Goal: Task Accomplishment & Management: Complete application form

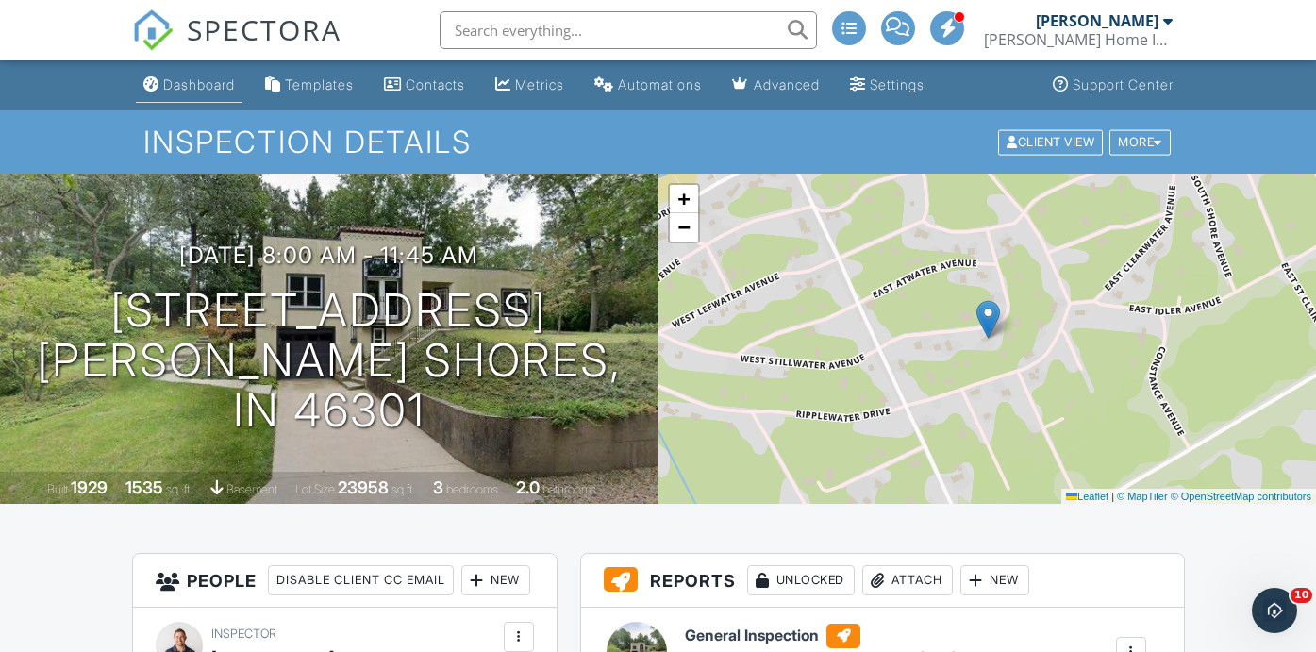
click at [212, 86] on div "Dashboard" at bounding box center [199, 84] width 72 height 16
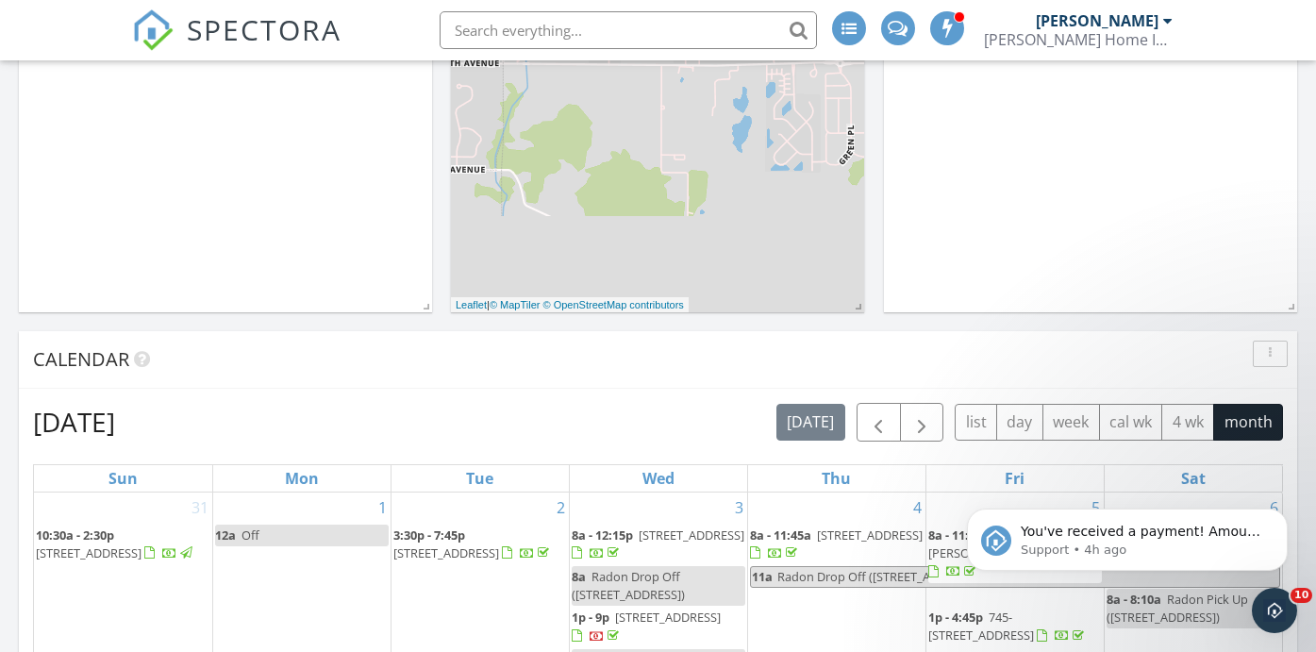
scroll to position [462, 0]
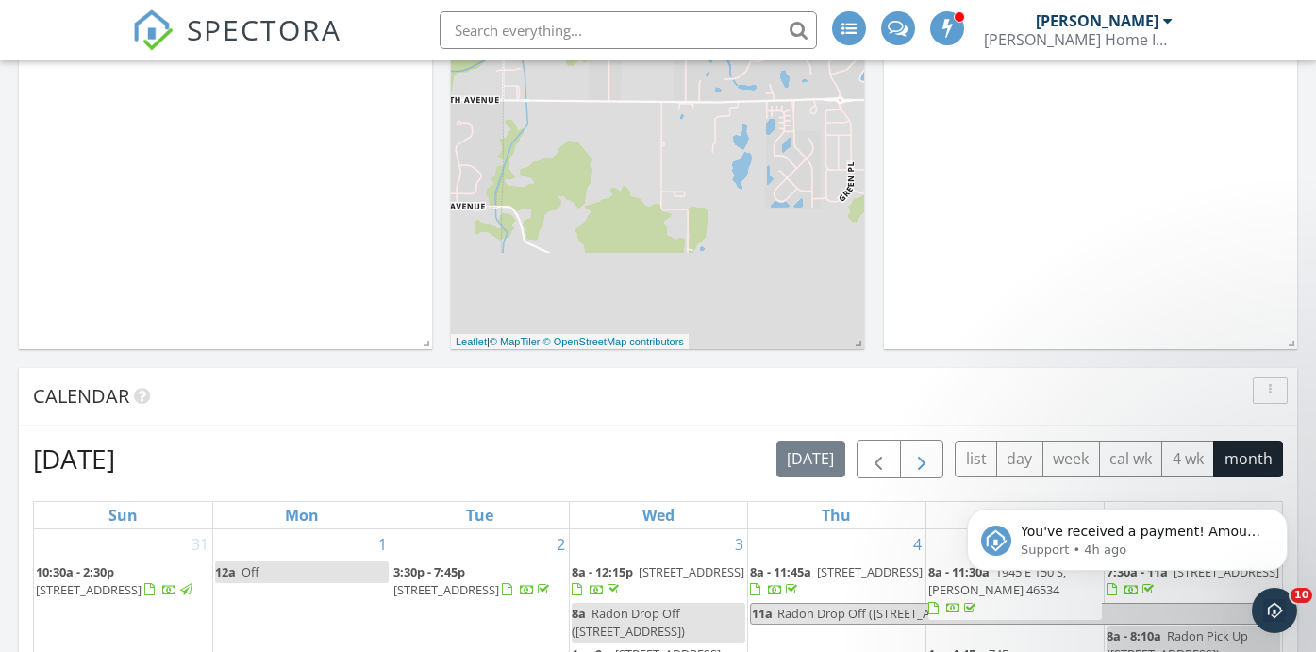
click at [927, 456] on span "button" at bounding box center [921, 459] width 23 height 23
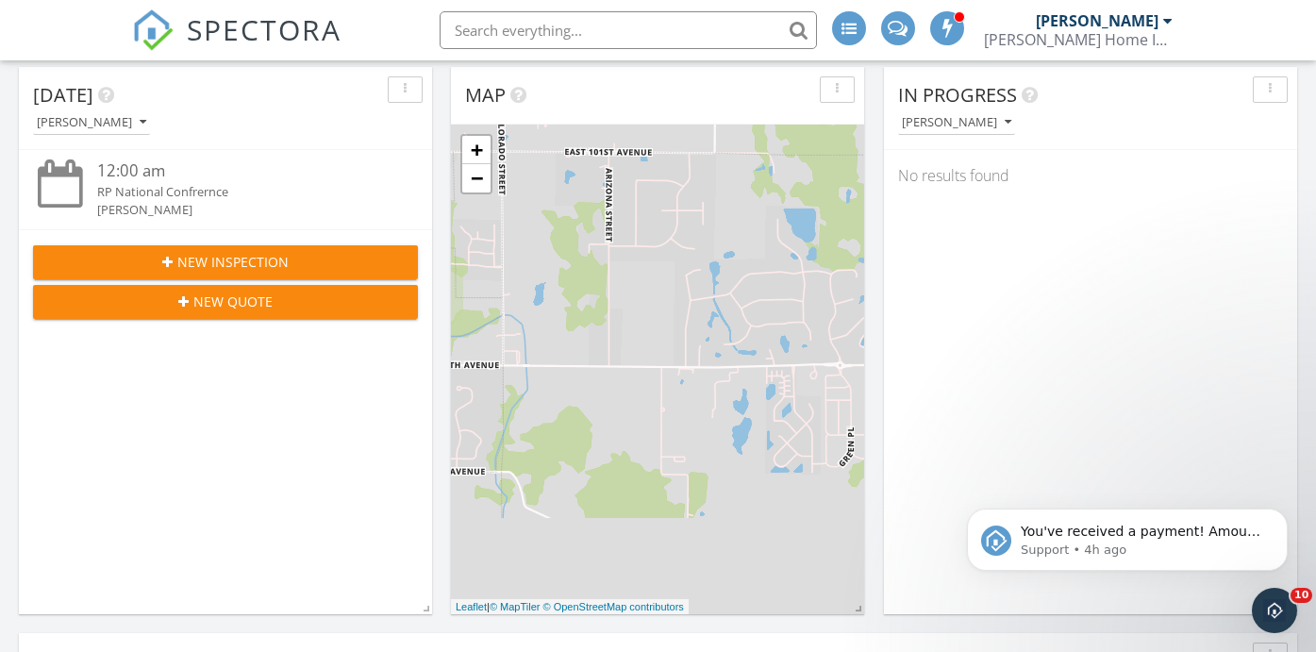
scroll to position [200, 0]
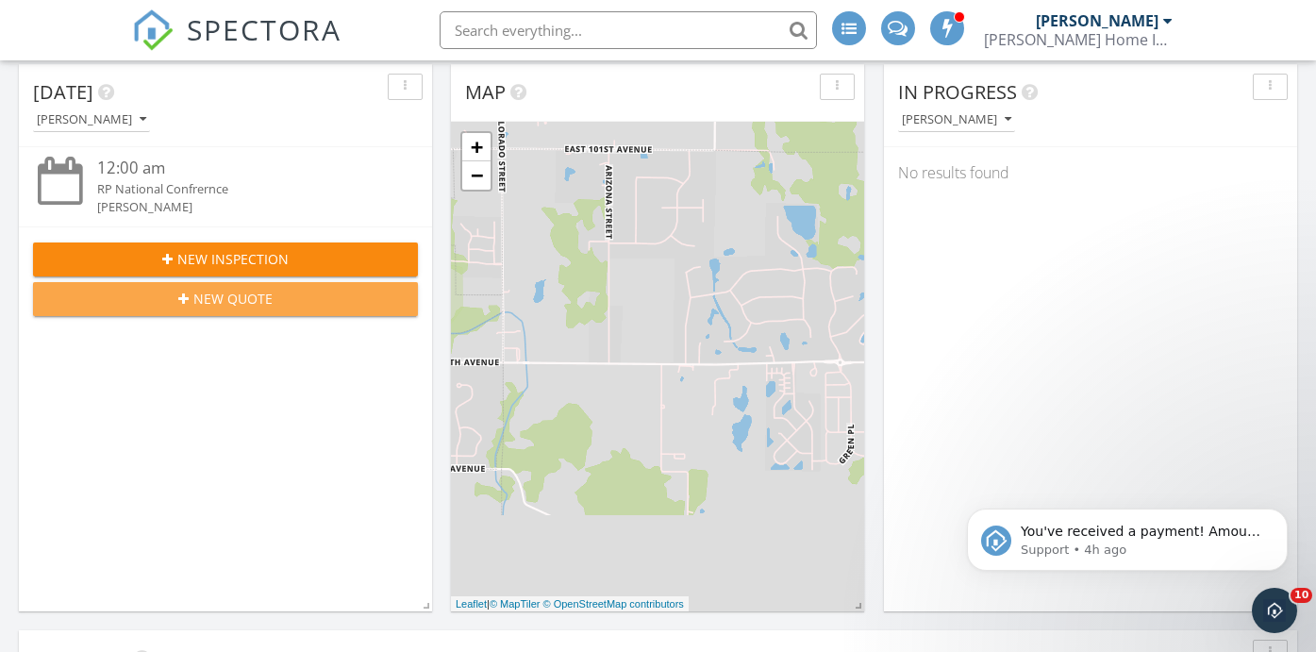
click at [244, 313] on button "New Quote" at bounding box center [225, 299] width 385 height 34
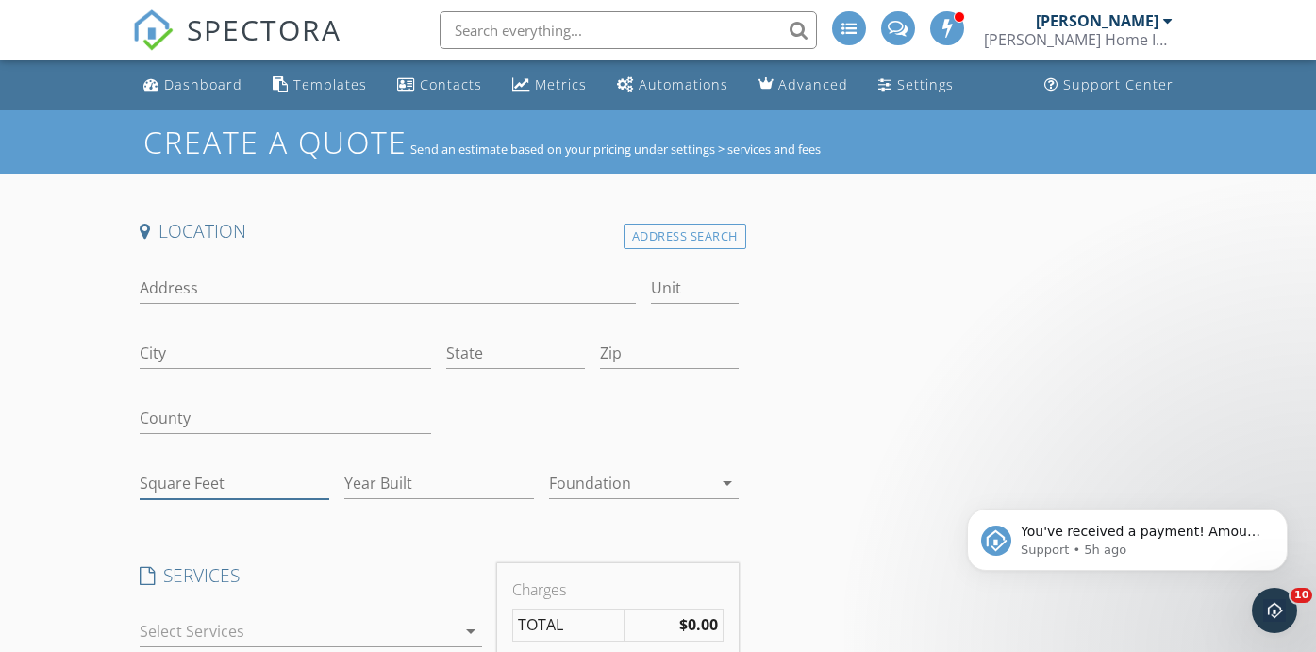
click at [190, 474] on input "Square Feet" at bounding box center [235, 483] width 190 height 31
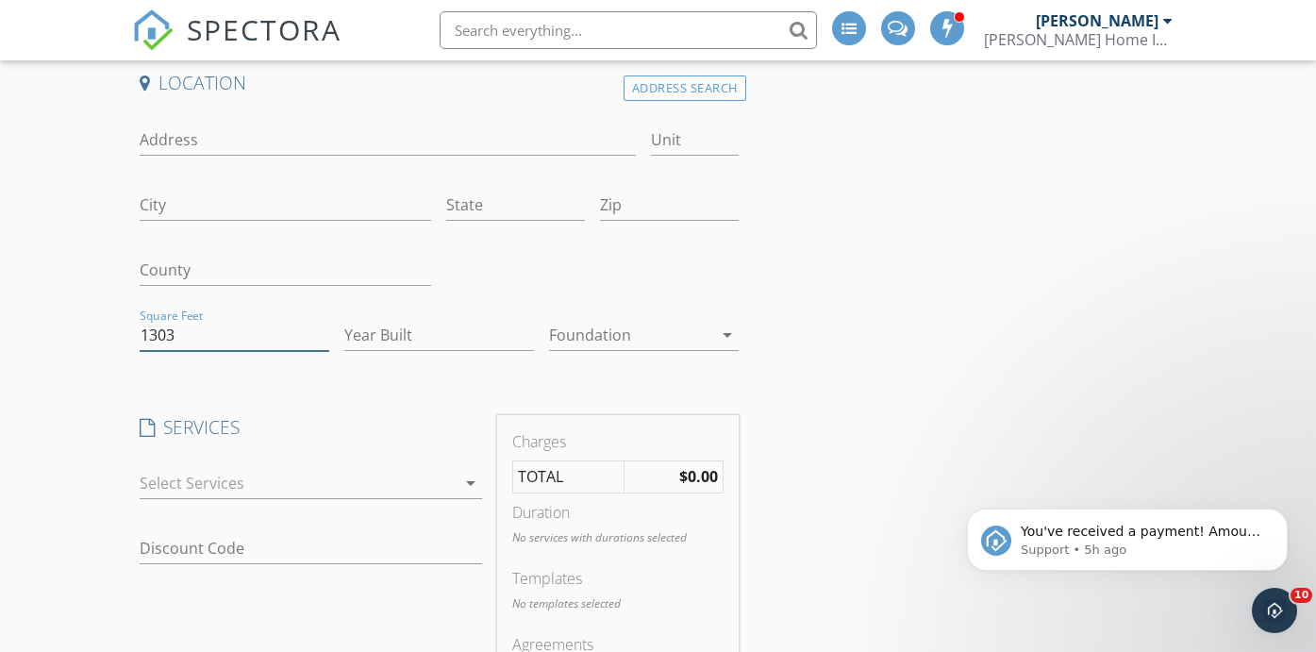
scroll to position [149, 0]
type input "1303"
click at [329, 480] on div at bounding box center [298, 482] width 317 height 30
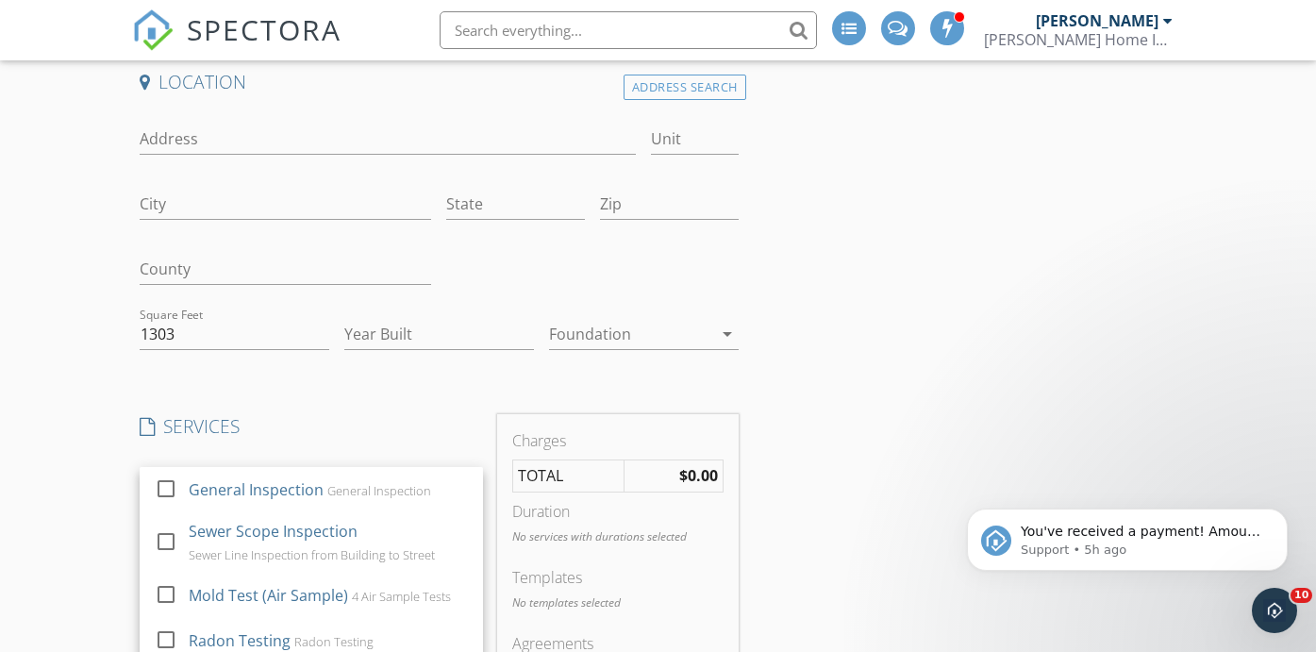
click at [329, 483] on div "General Inspection" at bounding box center [378, 490] width 104 height 15
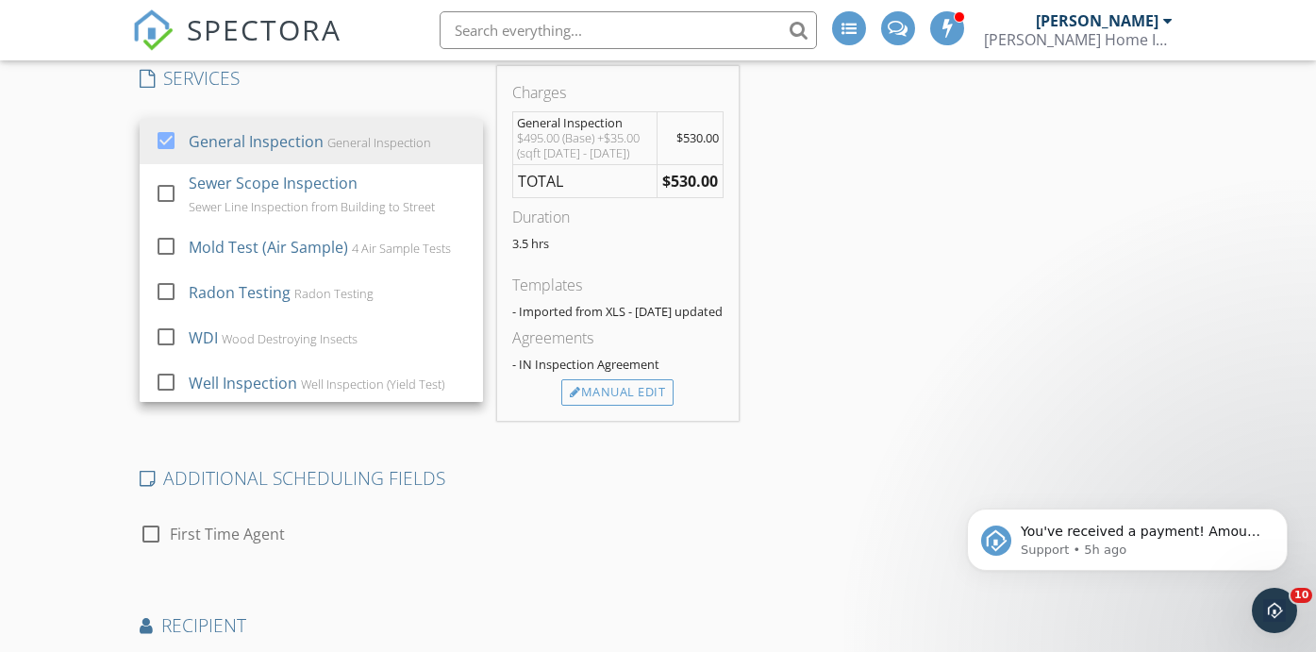
scroll to position [495, 0]
click at [806, 417] on div "Location Address Search Address Unit City State Zip County Square Feet 1303 Yea…" at bounding box center [658, 309] width 1053 height 1170
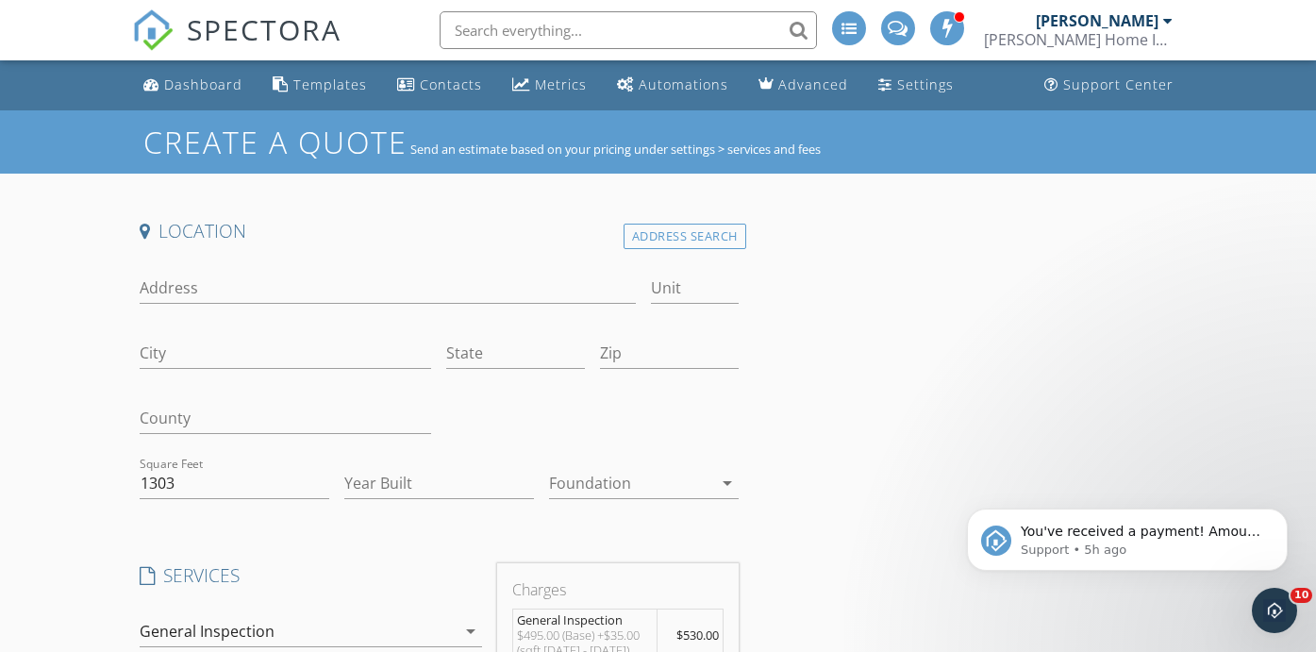
scroll to position [0, 0]
click at [201, 87] on div "Dashboard" at bounding box center [203, 84] width 78 height 18
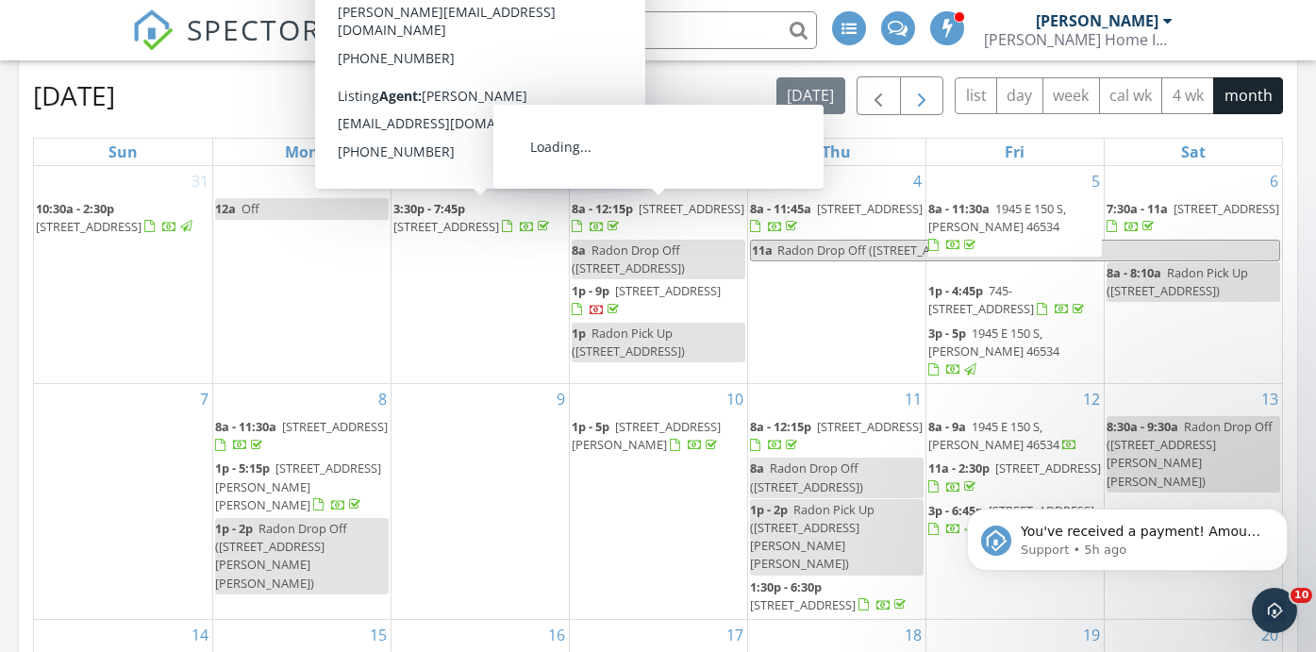
click at [927, 101] on span "button" at bounding box center [921, 96] width 23 height 23
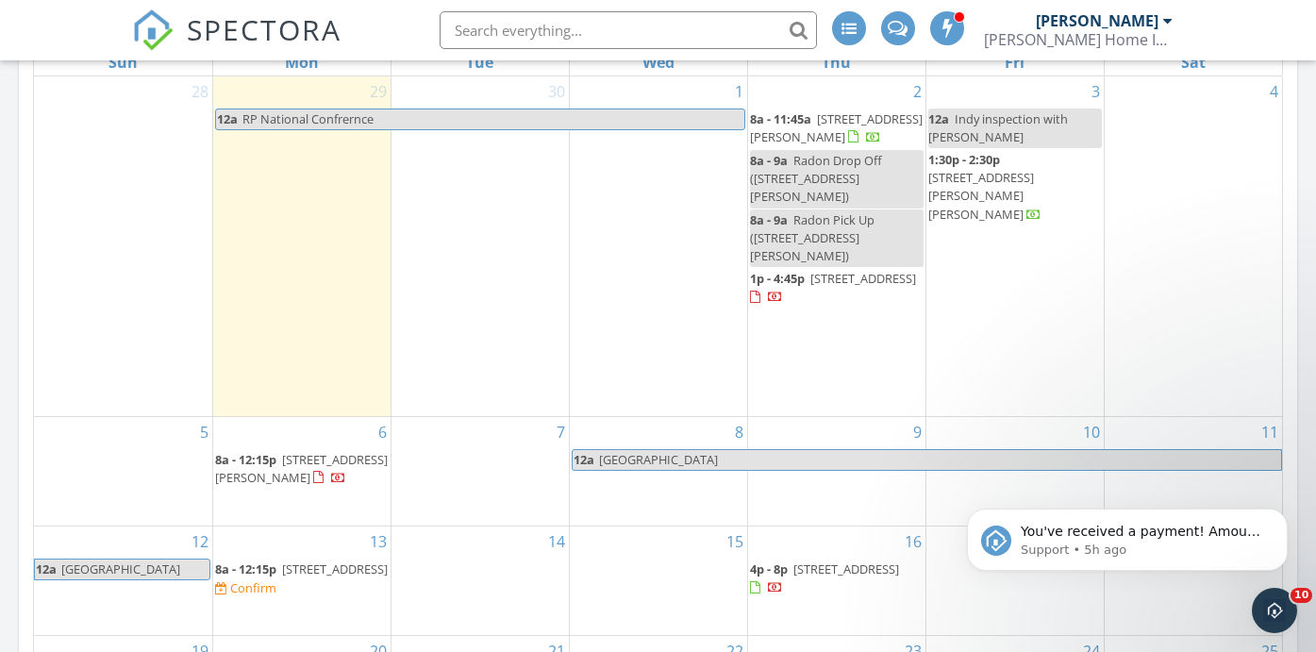
scroll to position [921, 0]
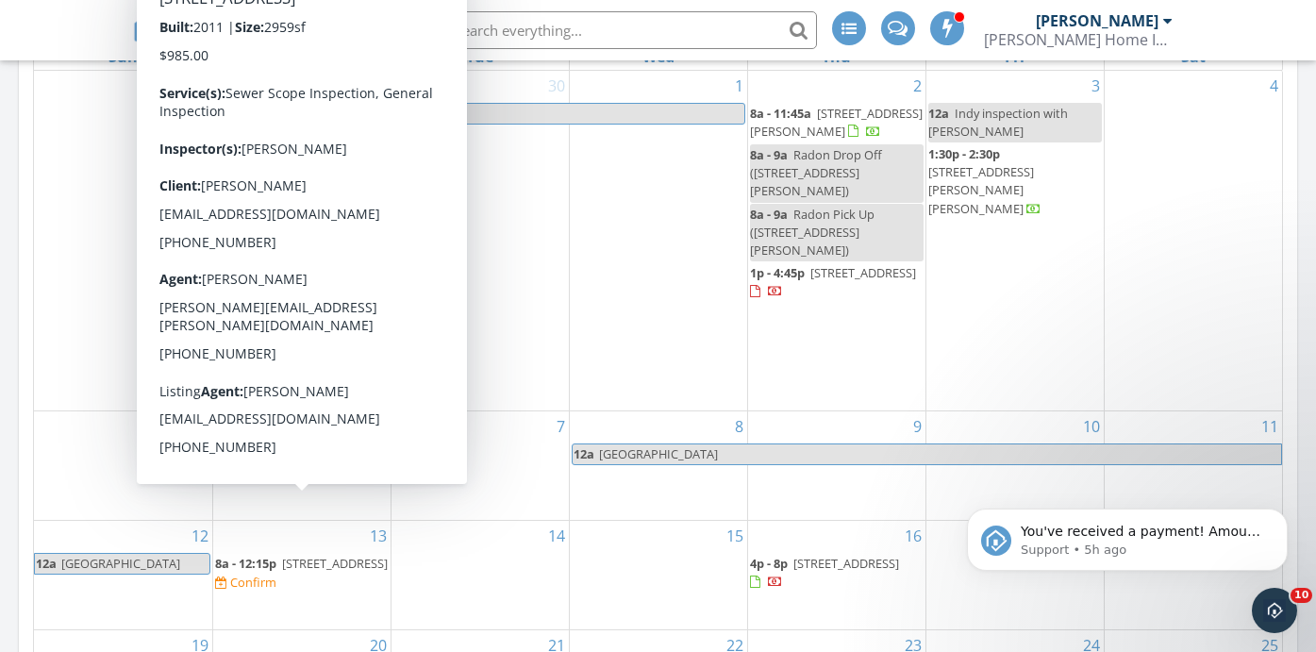
click at [297, 555] on span "2484 W 85th Ln, Merrillville 46410" at bounding box center [335, 563] width 106 height 17
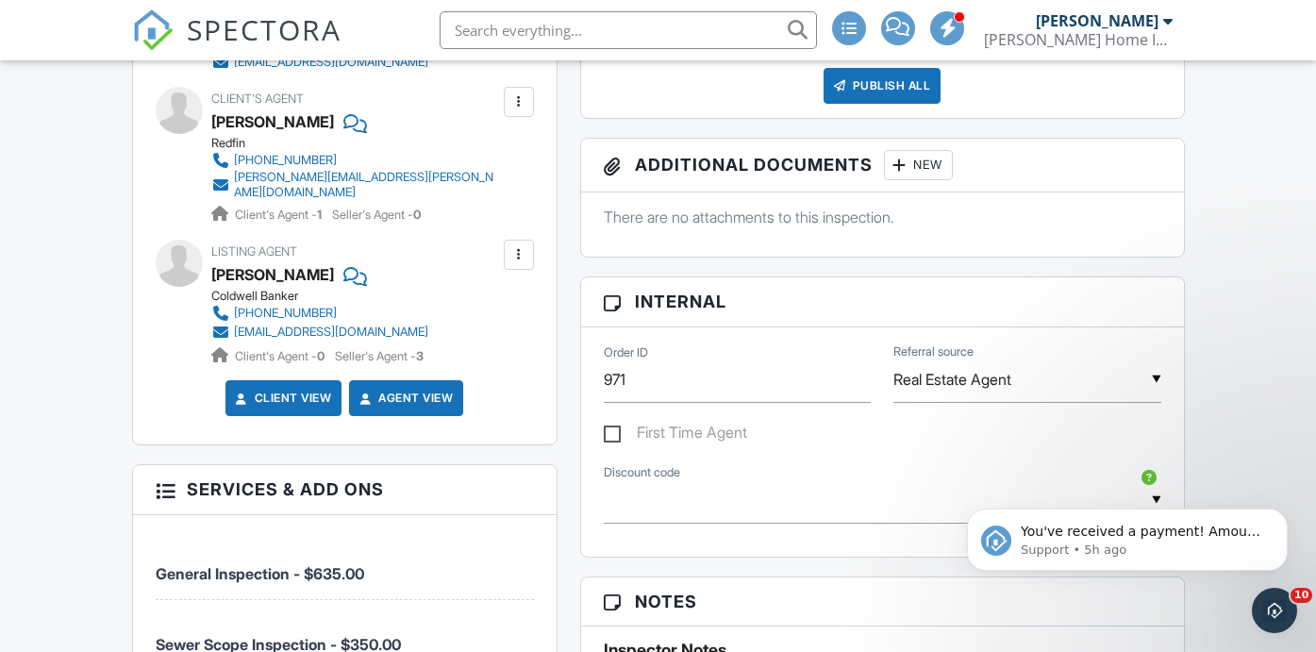
scroll to position [1275, 0]
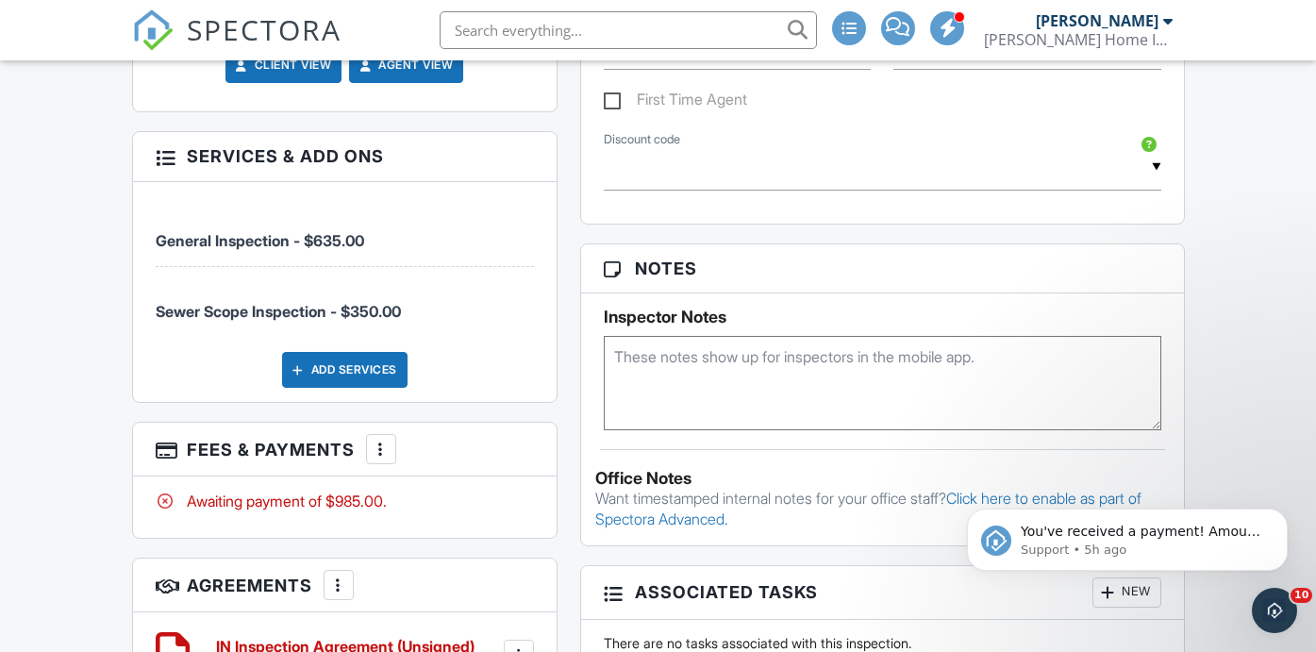
click at [328, 388] on div "Add Services" at bounding box center [344, 370] width 125 height 36
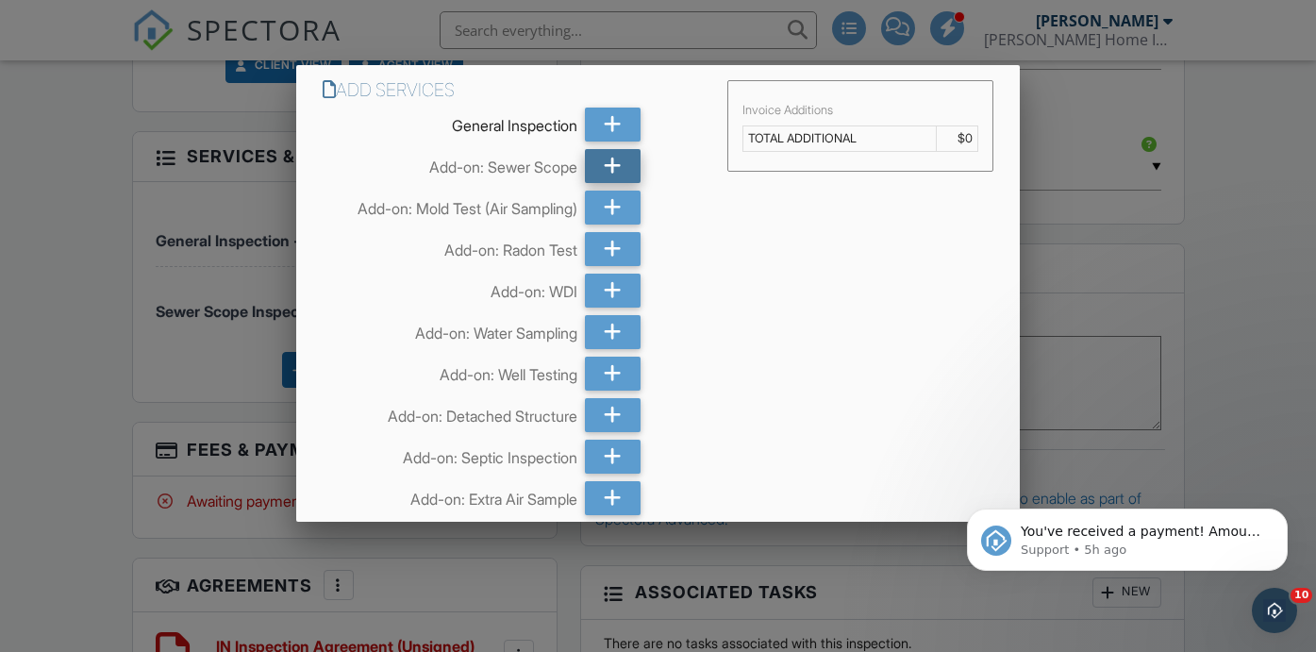
click at [613, 162] on icon at bounding box center [613, 166] width 18 height 34
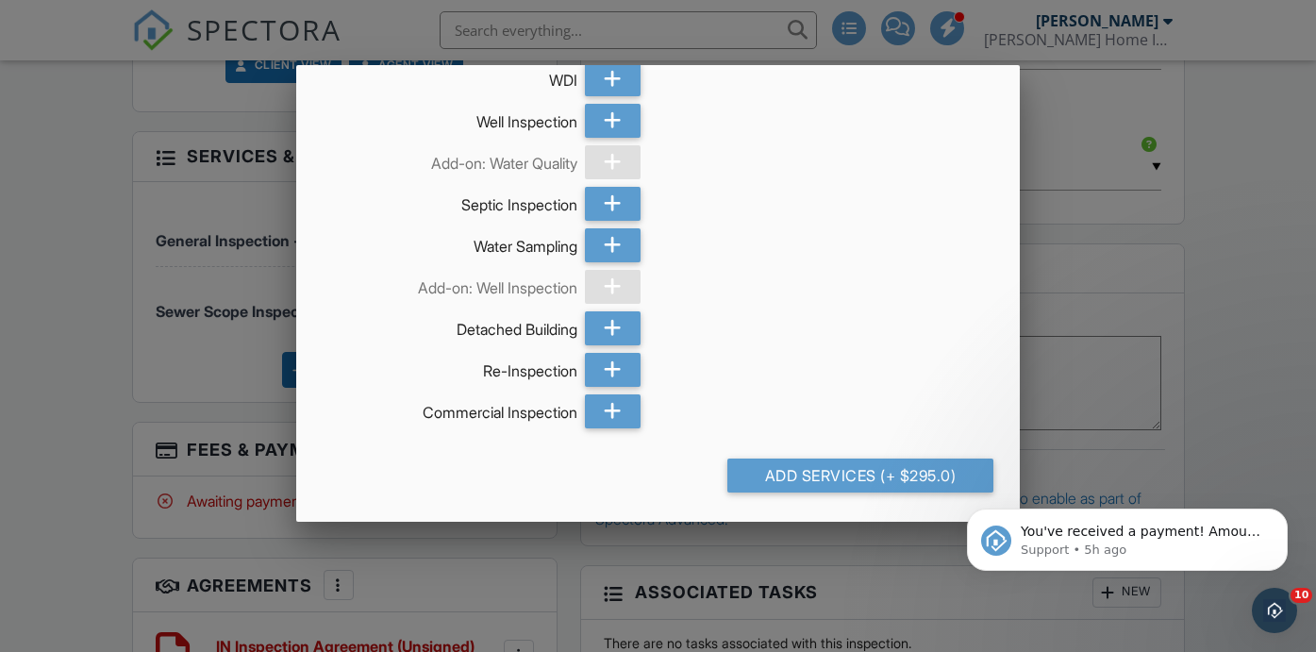
scroll to position [626, 0]
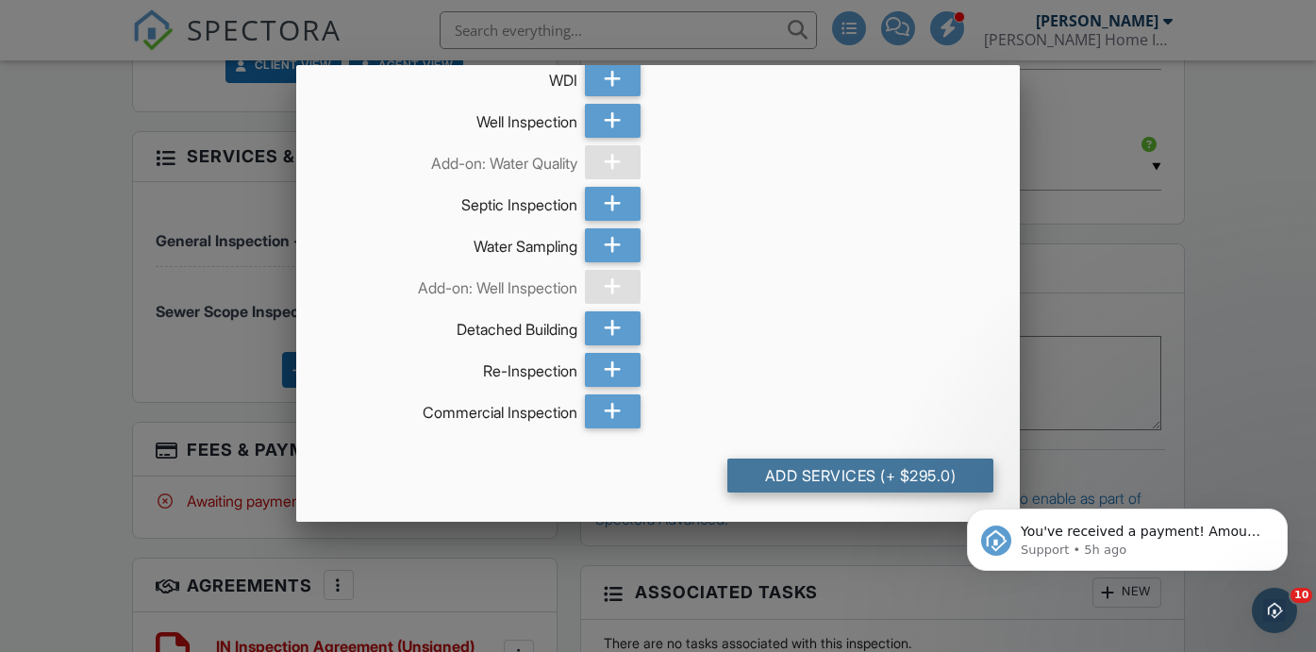
click at [864, 479] on div "Add Services (+ $295.0)" at bounding box center [860, 476] width 266 height 34
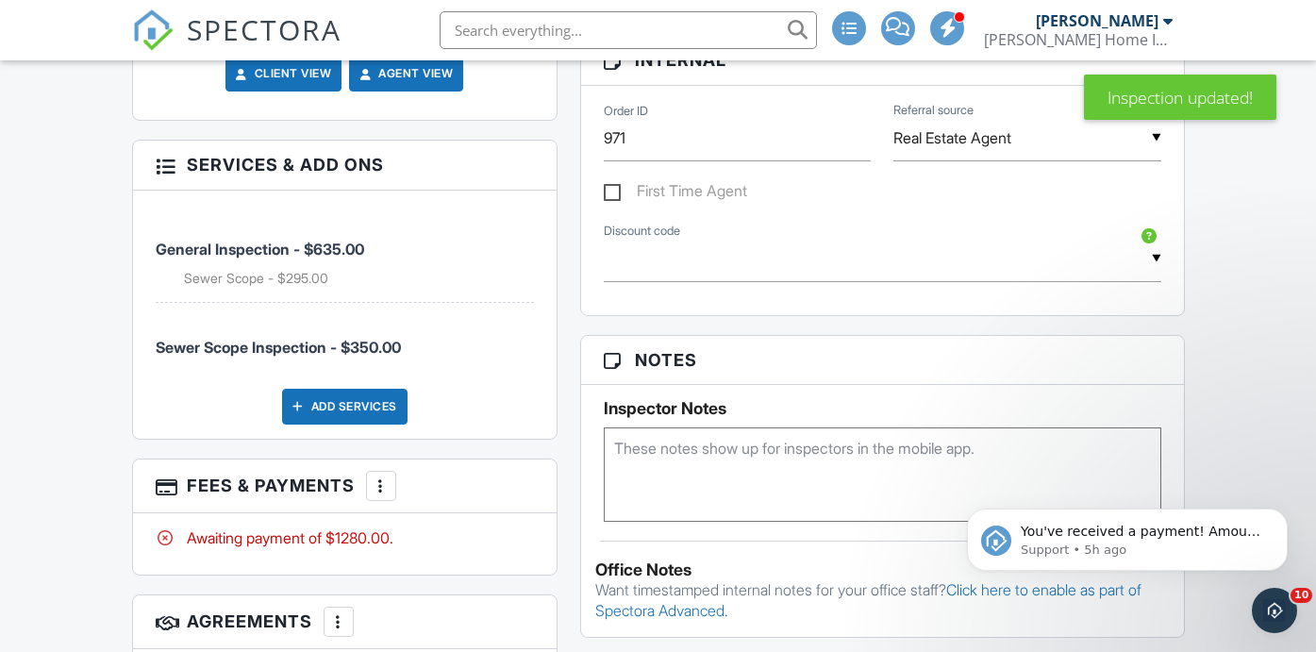
click at [382, 495] on div at bounding box center [381, 485] width 19 height 19
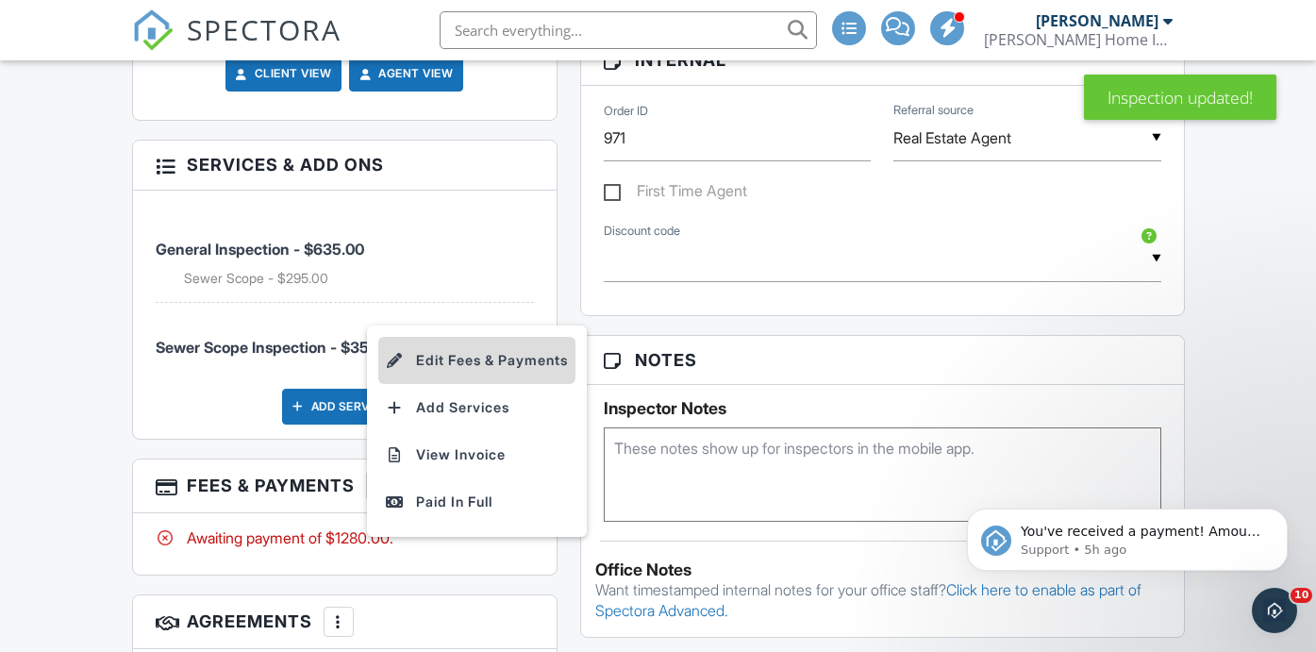
click at [470, 384] on li "Edit Fees & Payments" at bounding box center [476, 360] width 197 height 47
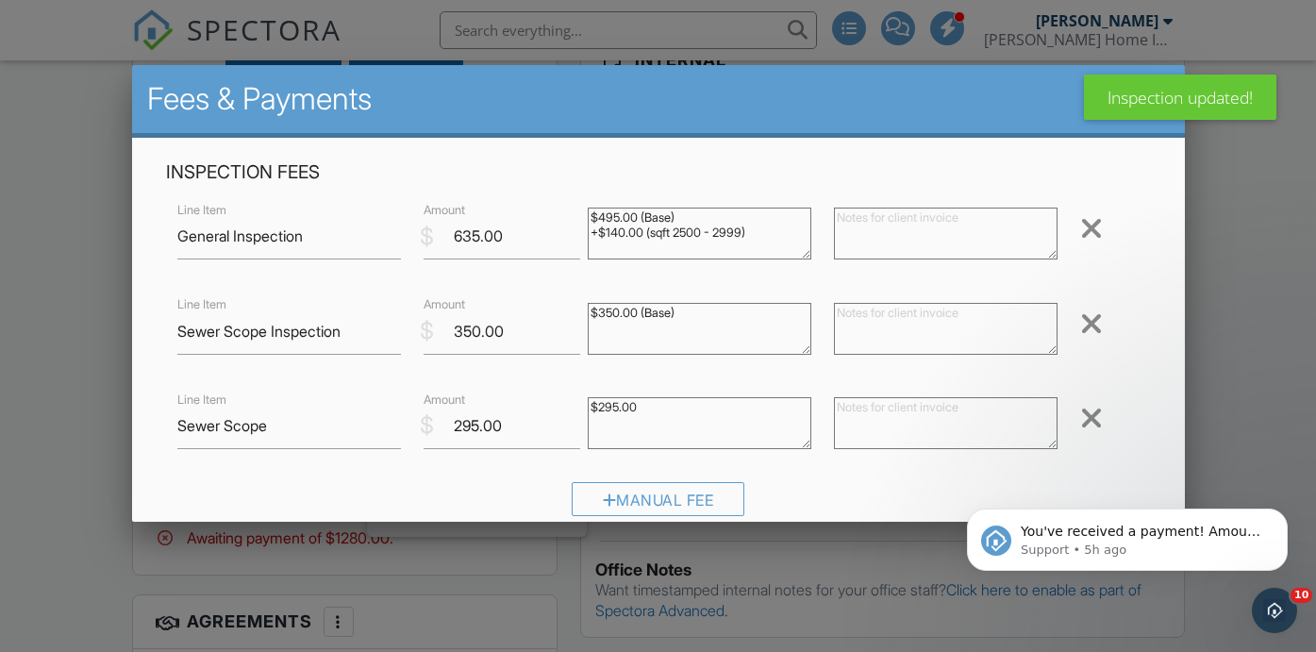
click at [1089, 320] on div at bounding box center [1091, 324] width 23 height 30
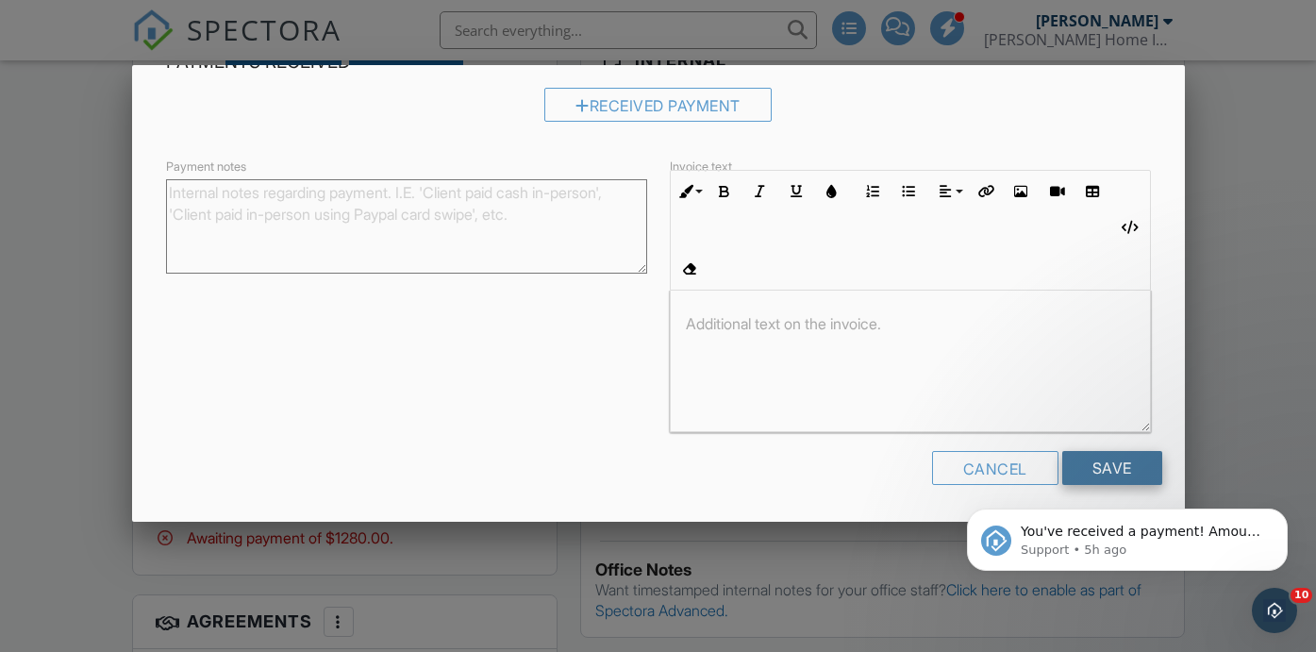
scroll to position [384, 0]
click at [1135, 453] on input "Save" at bounding box center [1112, 470] width 100 height 34
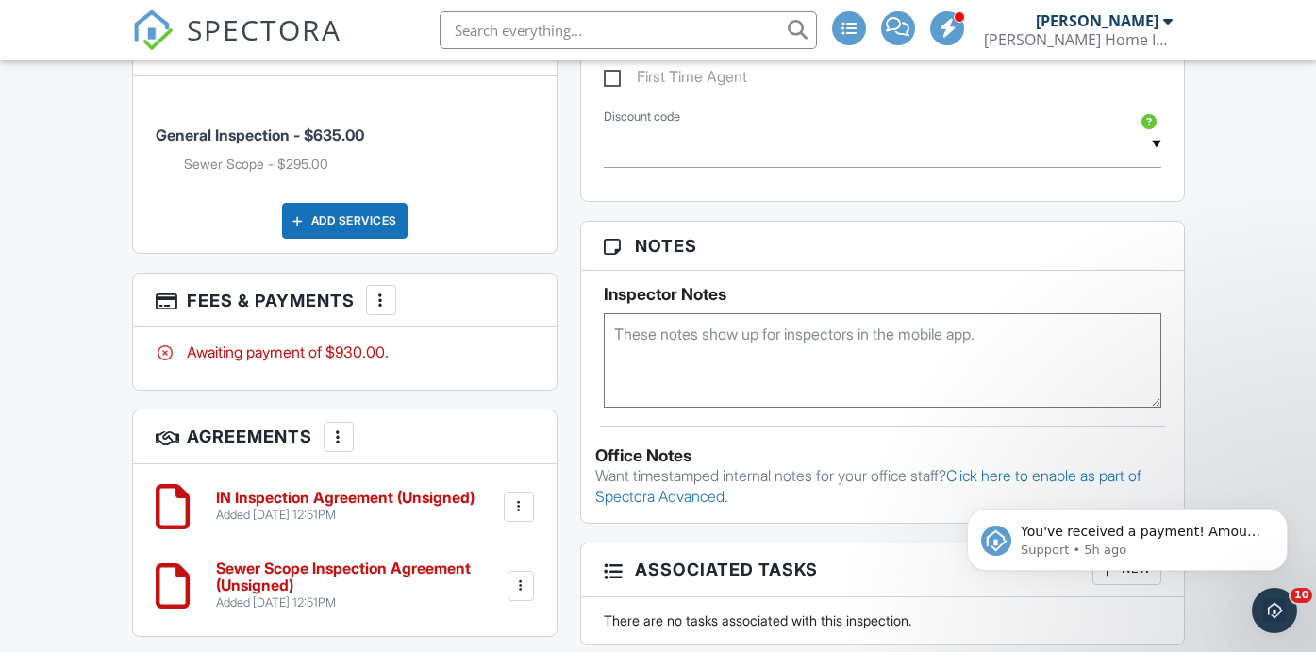
click at [382, 309] on div at bounding box center [381, 300] width 19 height 19
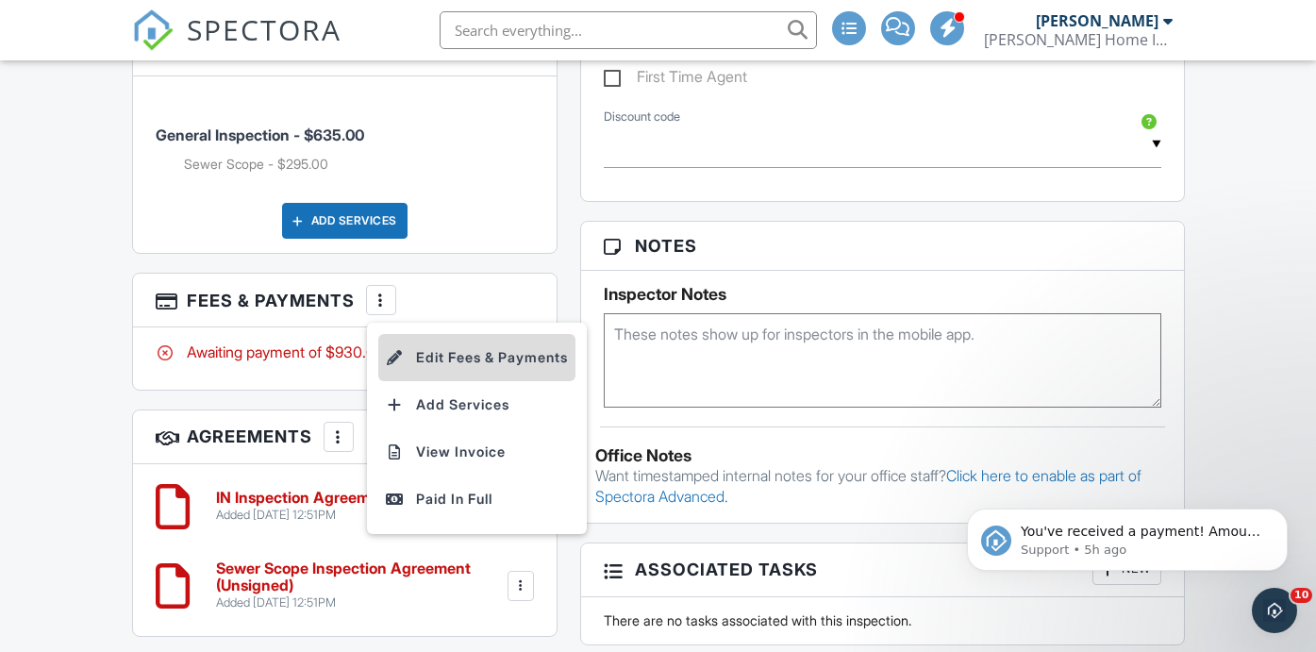
click at [459, 381] on li "Edit Fees & Payments" at bounding box center [476, 357] width 197 height 47
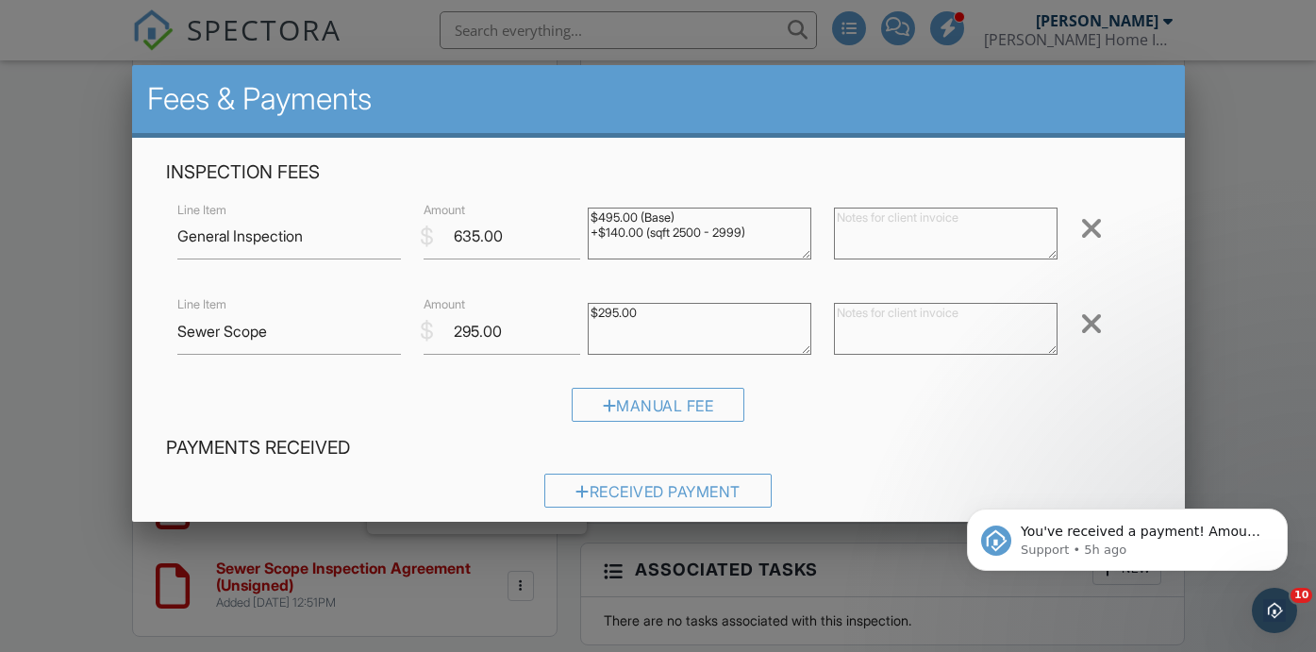
click at [1096, 318] on div at bounding box center [1091, 324] width 23 height 30
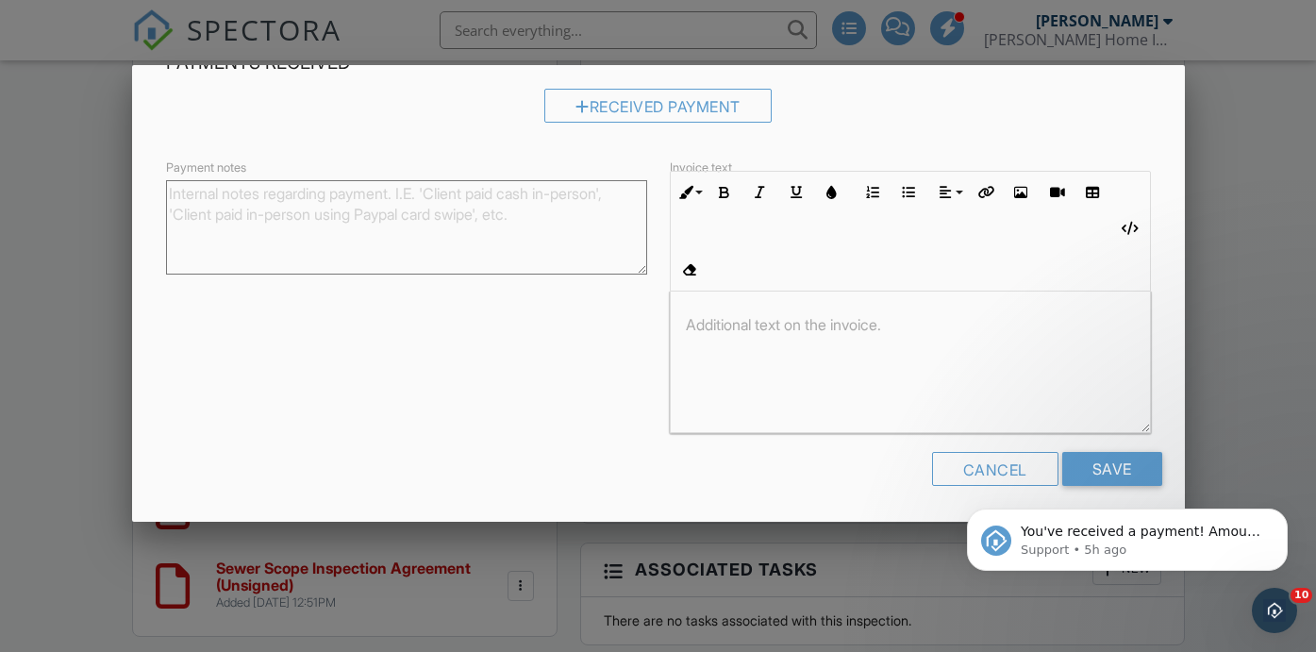
scroll to position [290, 0]
click at [1102, 463] on input "Save" at bounding box center [1112, 470] width 100 height 34
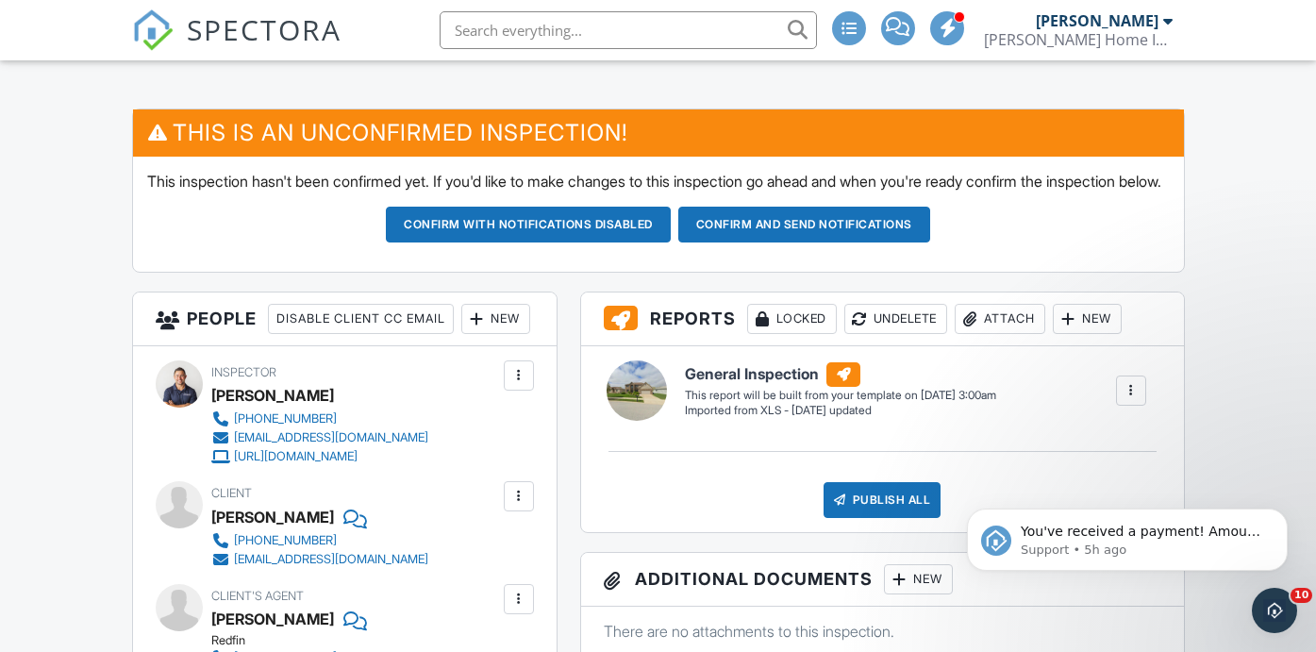
scroll to position [446, 0]
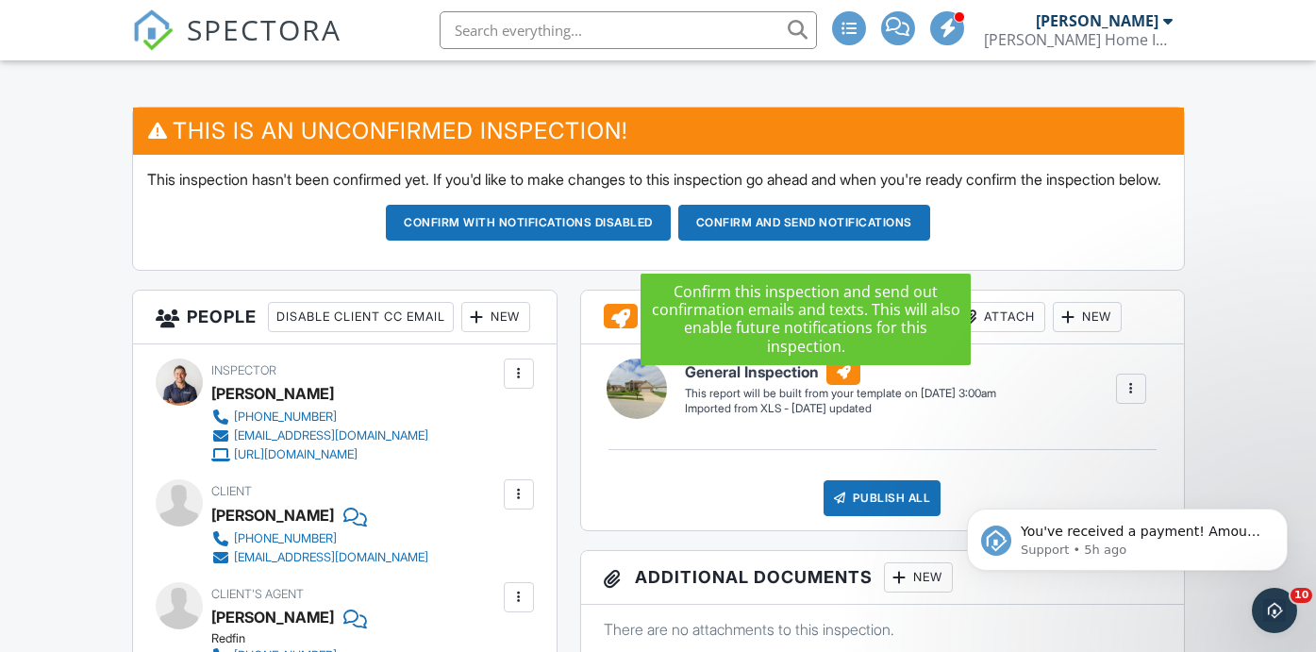
click at [850, 234] on button "Confirm and send notifications" at bounding box center [804, 223] width 252 height 36
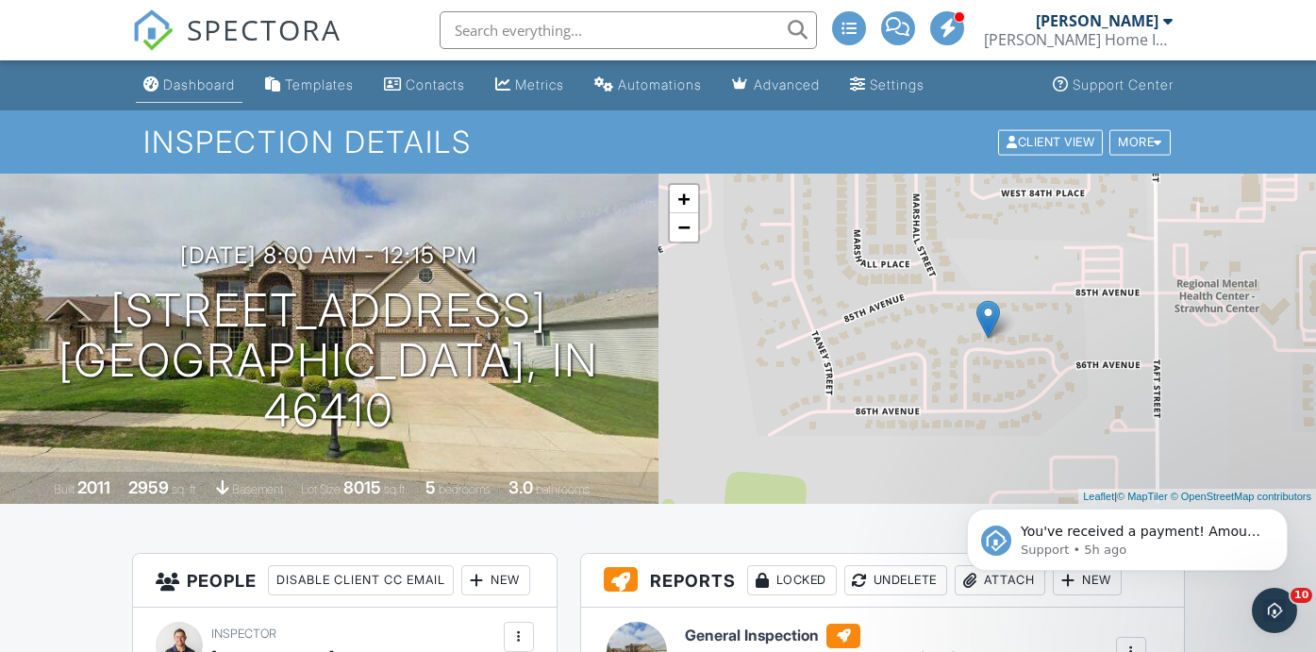
click at [210, 89] on div "Dashboard" at bounding box center [199, 84] width 72 height 16
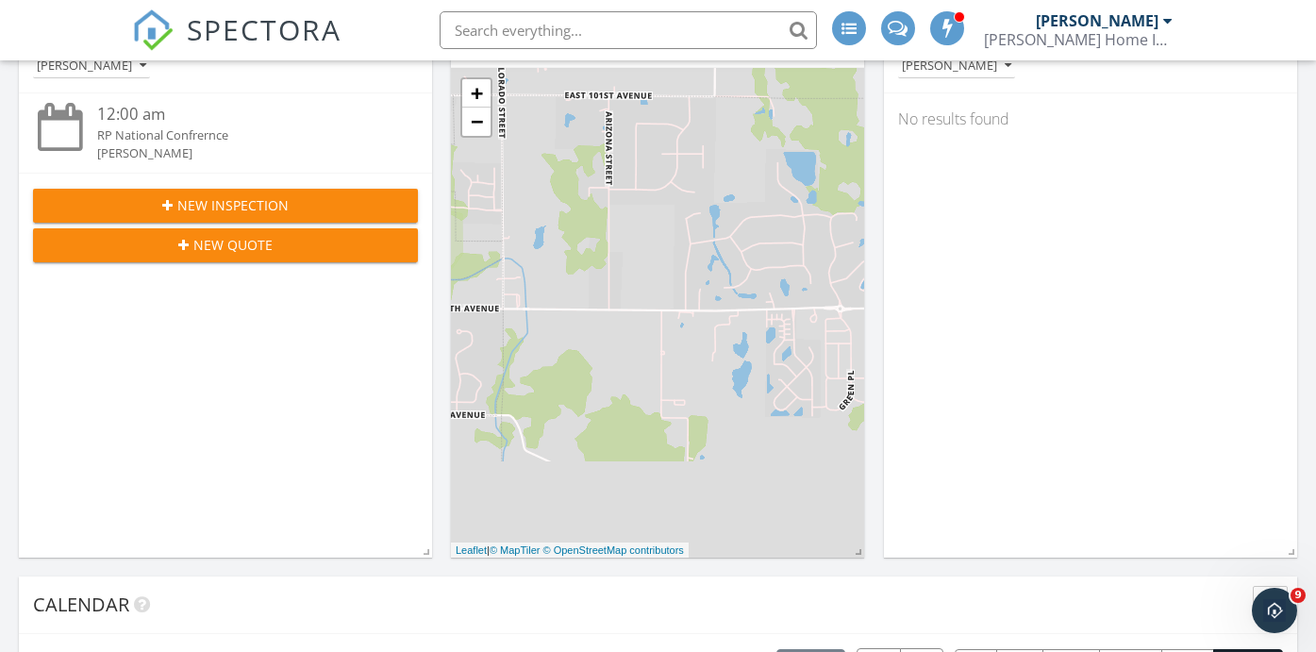
click at [244, 246] on span "New Quote" at bounding box center [232, 245] width 79 height 20
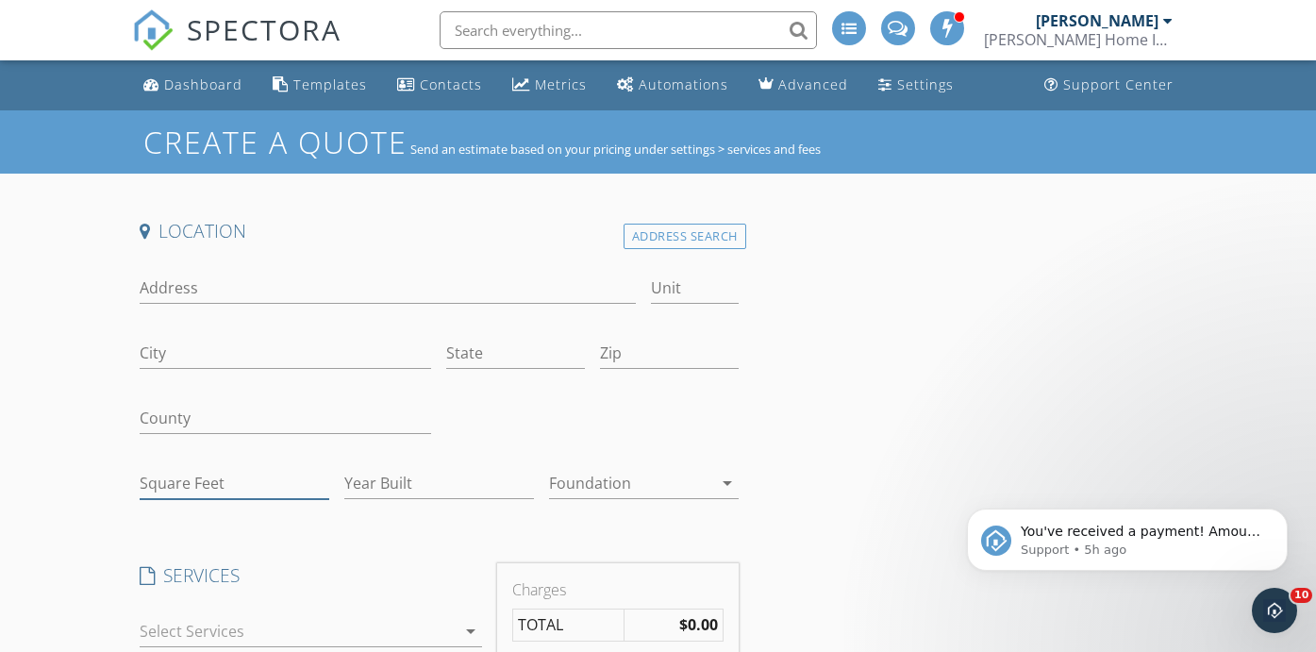
click at [212, 479] on input "Square Feet" at bounding box center [235, 483] width 190 height 31
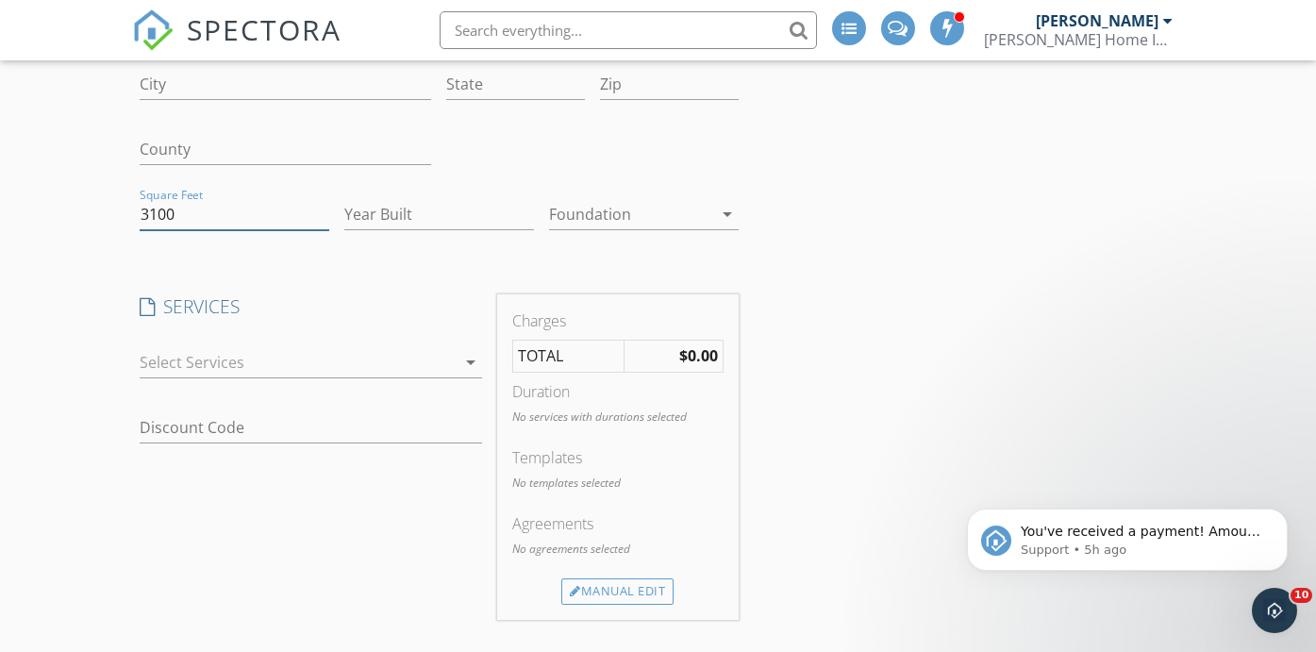
scroll to position [271, 0]
type input "3100"
click at [400, 353] on div at bounding box center [298, 360] width 317 height 30
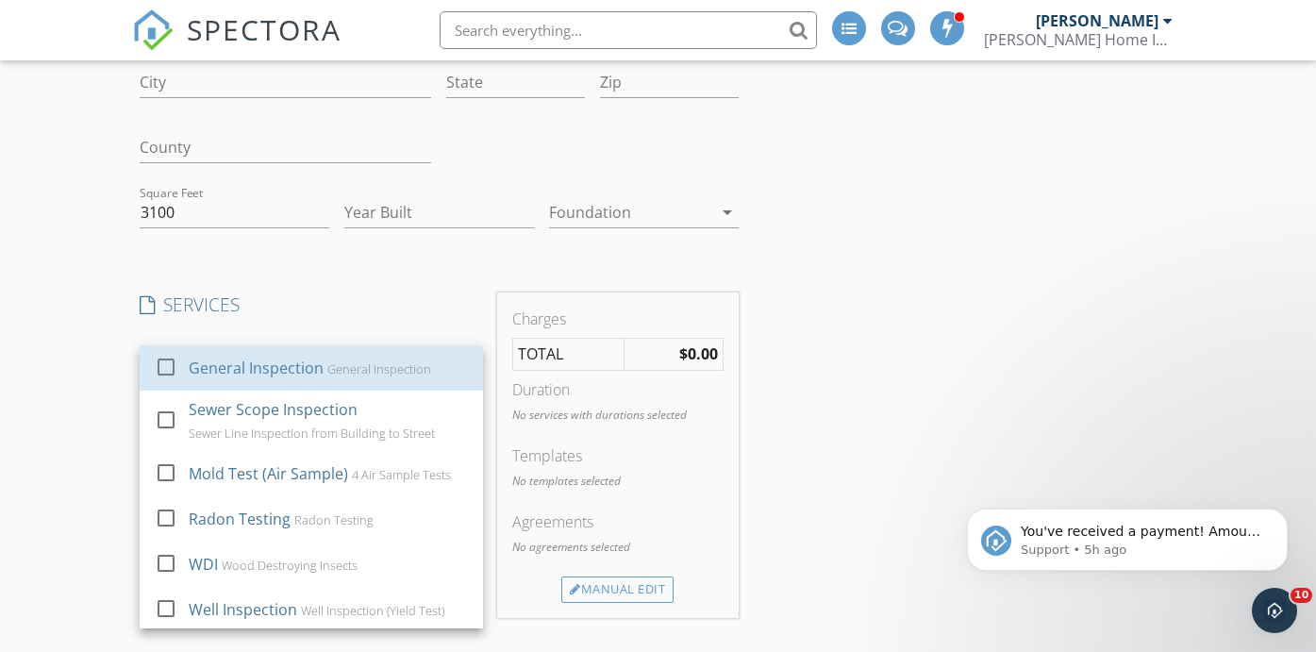
click at [400, 353] on div "General Inspection General Inspection" at bounding box center [327, 368] width 279 height 38
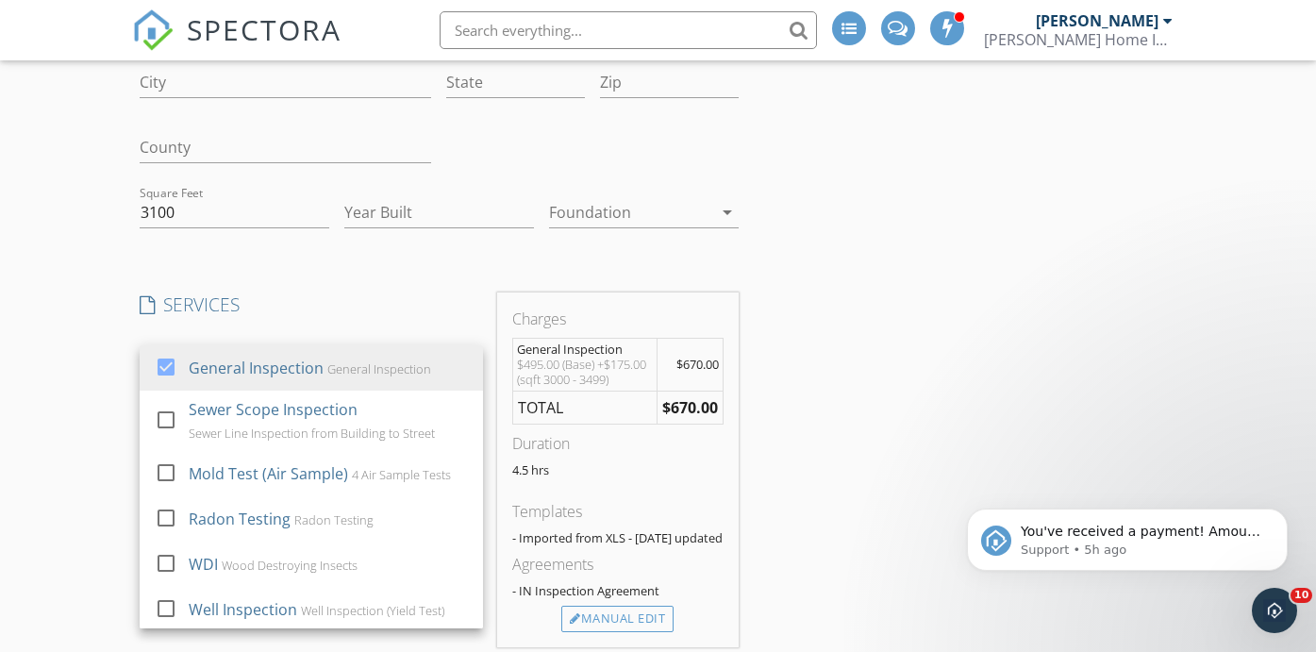
click at [889, 382] on div "Location Address Search Address Unit City State Zip County Square Feet 3100 Yea…" at bounding box center [658, 533] width 1053 height 1170
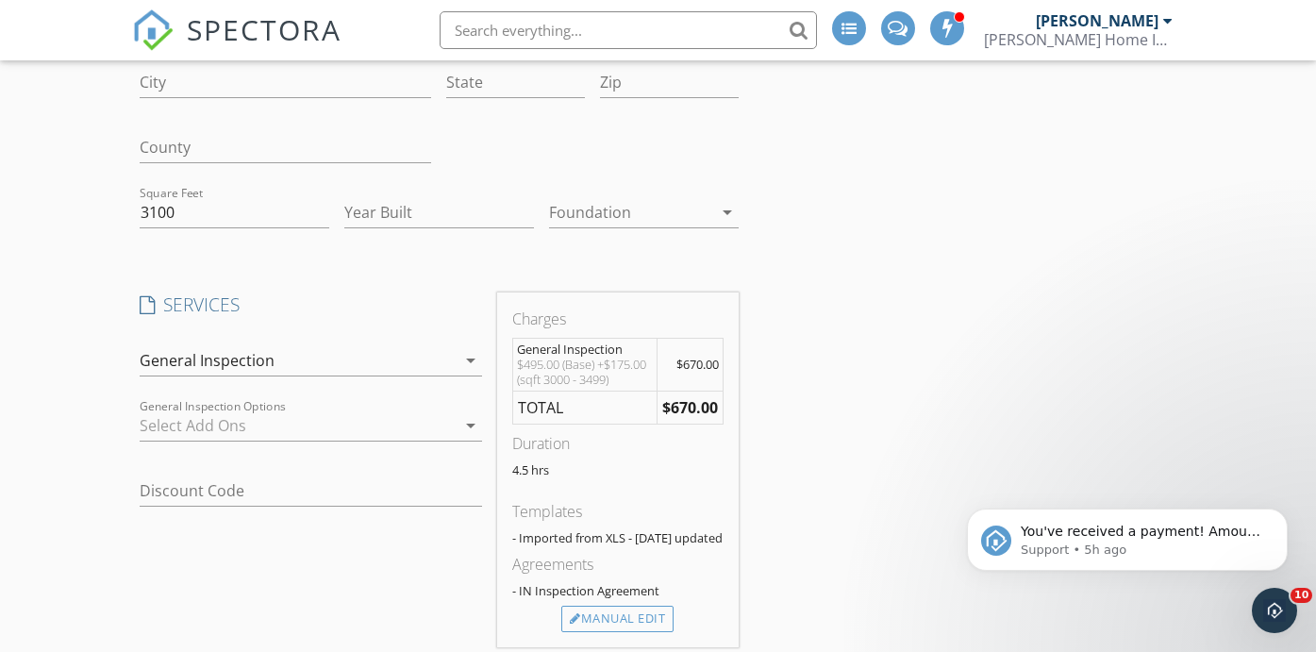
click at [889, 382] on div "Location Address Search Address Unit City State Zip County Square Feet 3100 Yea…" at bounding box center [658, 533] width 1053 height 1170
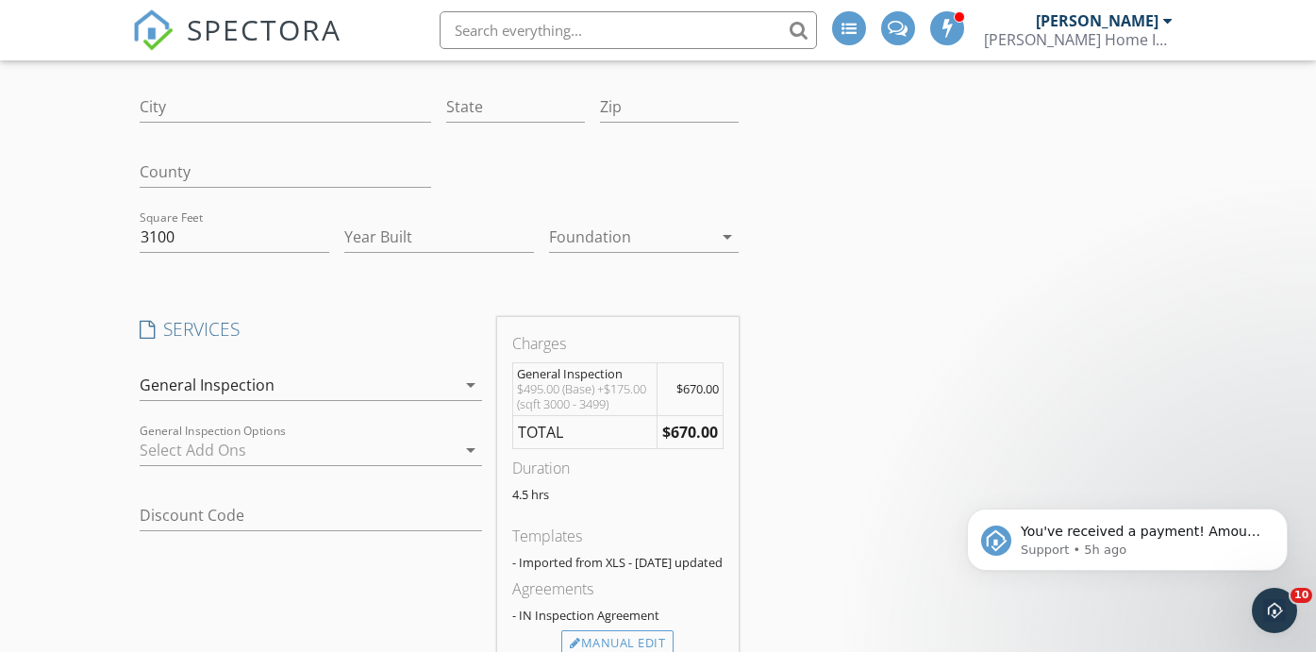
scroll to position [238, 0]
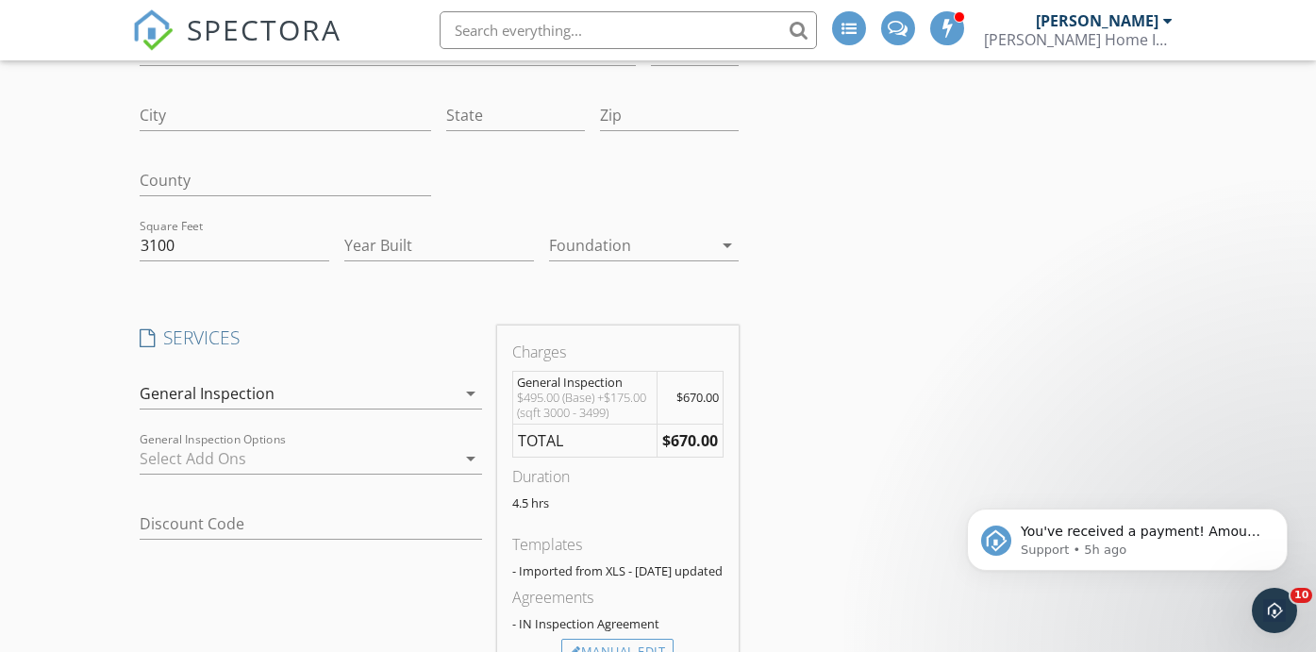
click at [360, 447] on div at bounding box center [298, 458] width 317 height 30
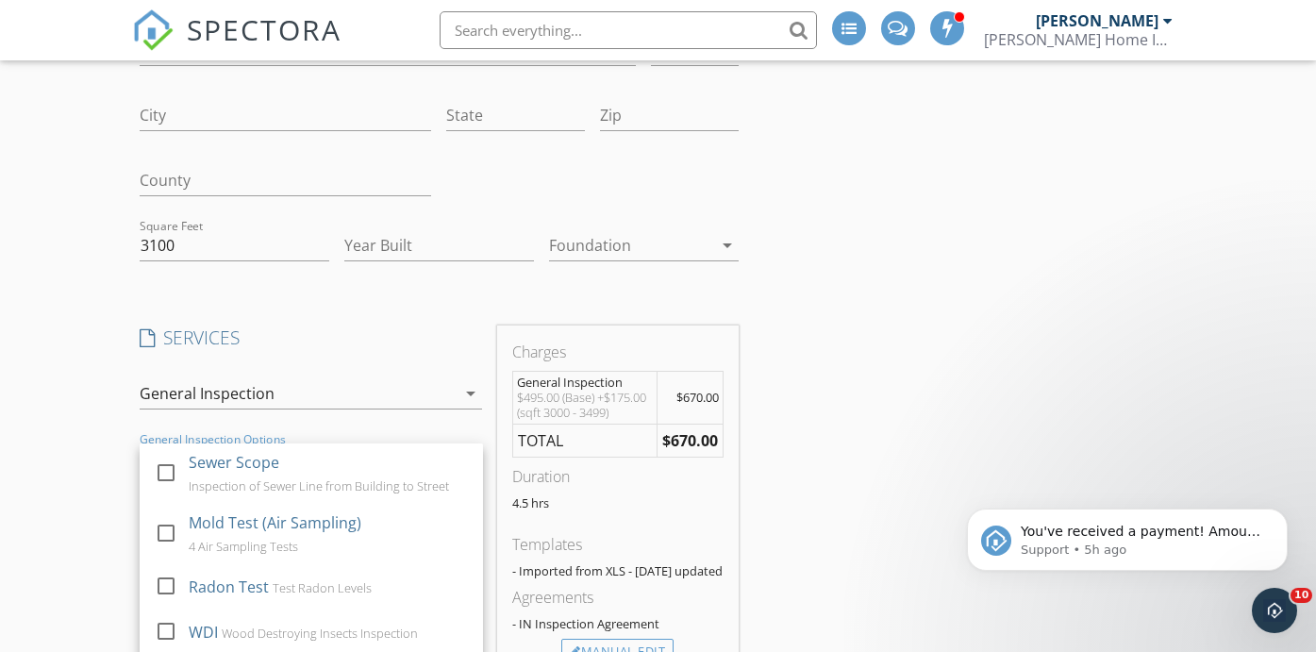
click at [61, 443] on div "Create a Quote Send an estimate based on your pricing under settings > services…" at bounding box center [658, 535] width 1316 height 1324
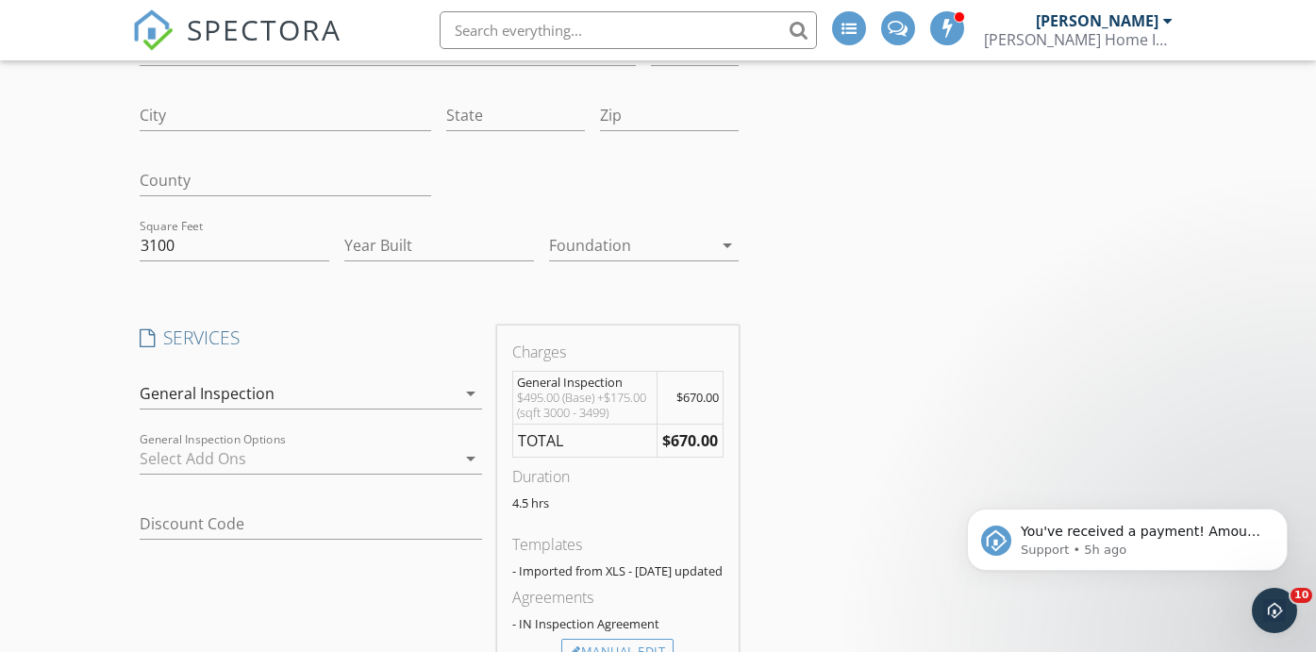
scroll to position [420, 0]
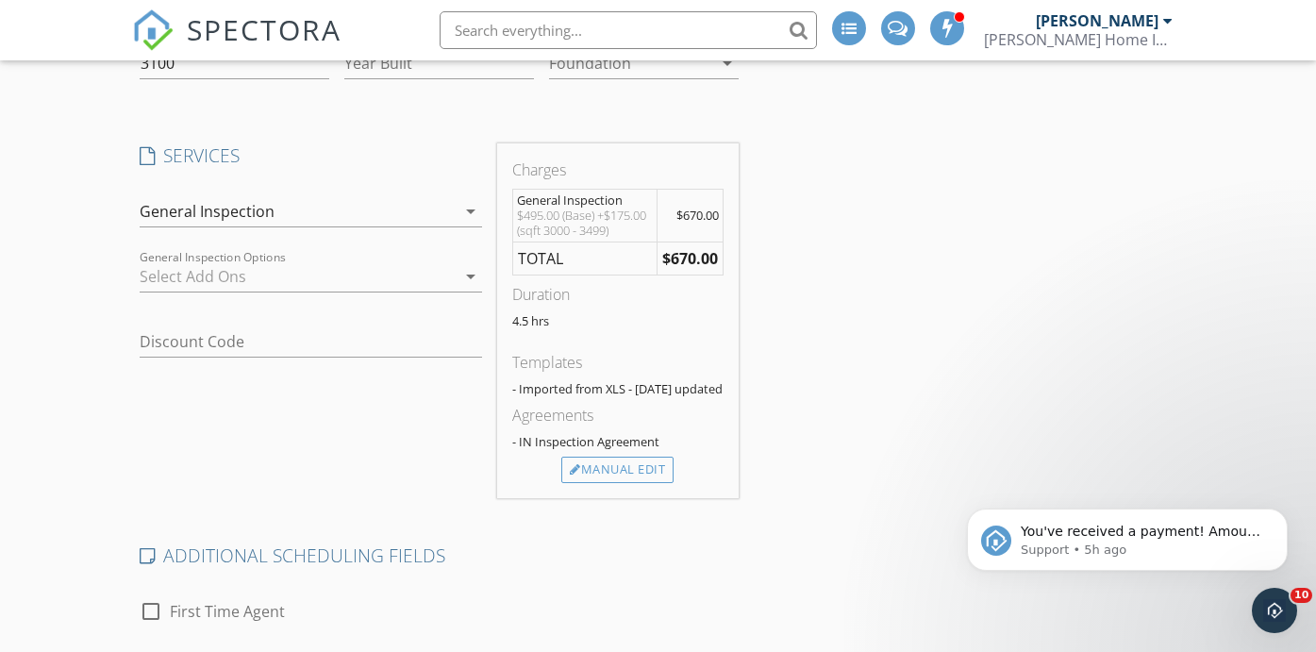
click at [261, 284] on div at bounding box center [298, 276] width 317 height 30
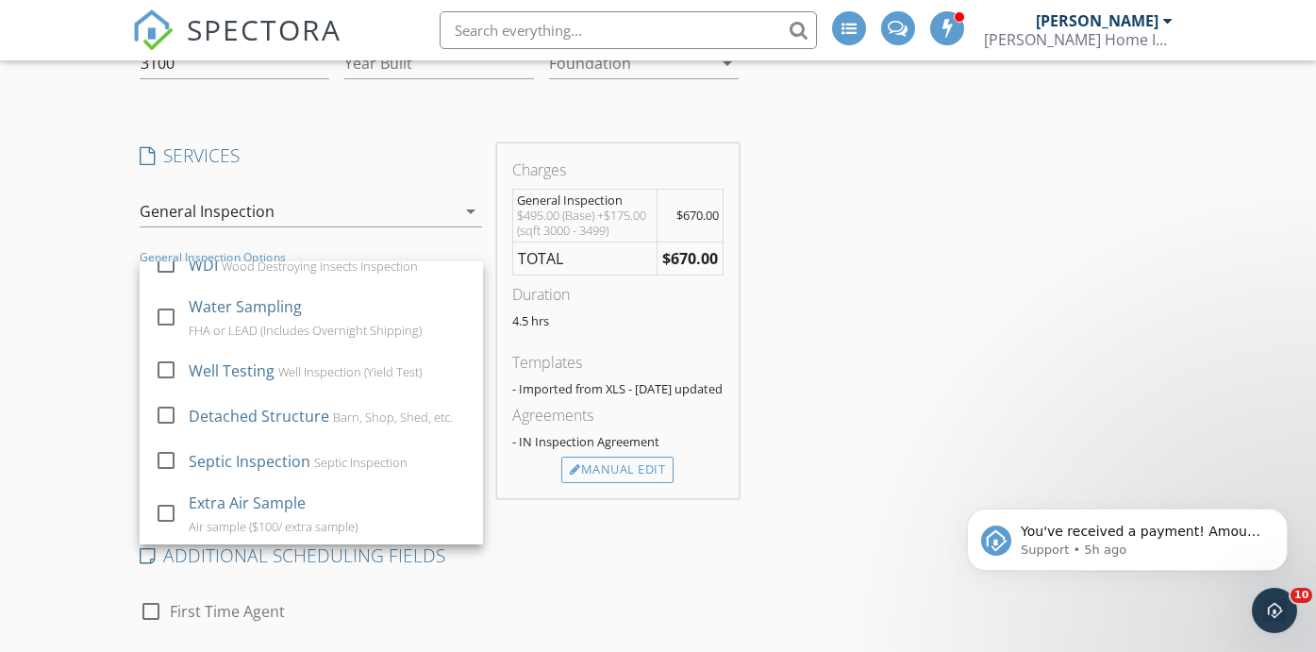
scroll to position [185, 0]
click at [75, 328] on div "Create a Quote Send an estimate based on your pricing under settings > services…" at bounding box center [658, 353] width 1316 height 1324
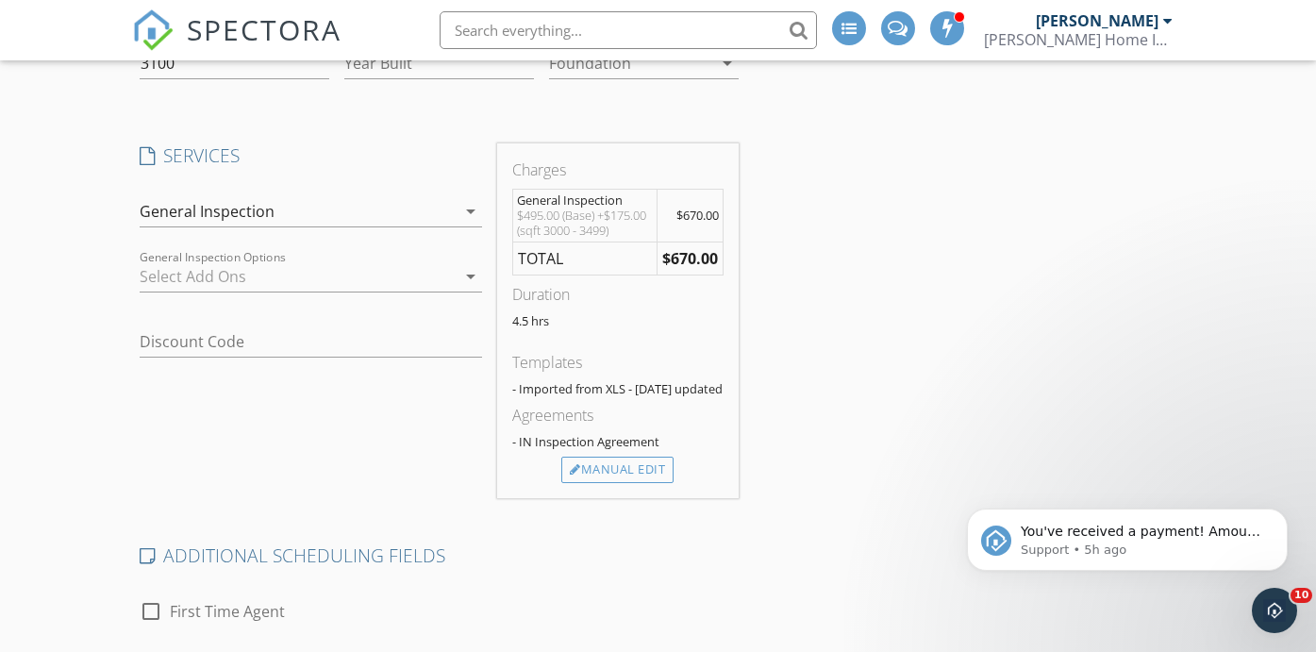
click at [809, 384] on div "Location Address Search Address Unit City State Zip County Square Feet 3100 Yea…" at bounding box center [658, 384] width 1053 height 1170
click at [404, 219] on div "General Inspection" at bounding box center [298, 211] width 317 height 30
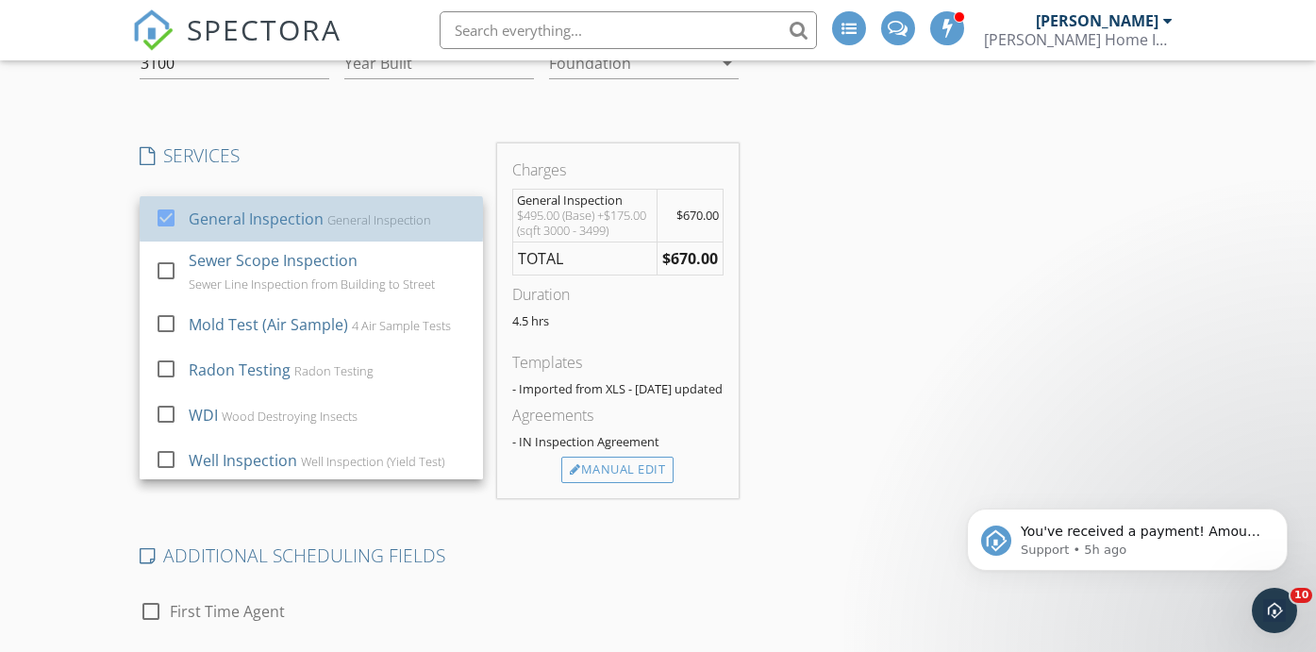
click at [404, 219] on div "General Inspection" at bounding box center [378, 219] width 104 height 15
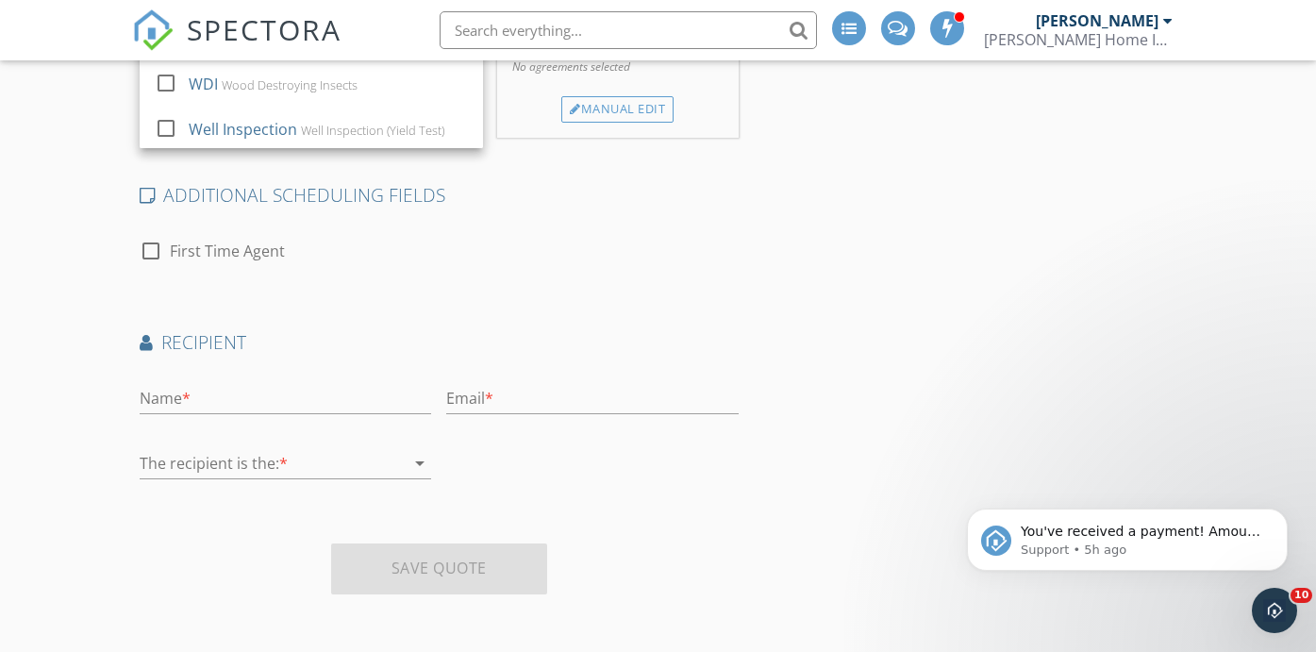
scroll to position [750, 0]
click at [86, 294] on div "Create a Quote Send an estimate based on your pricing under settings > services…" at bounding box center [658, 7] width 1316 height 1294
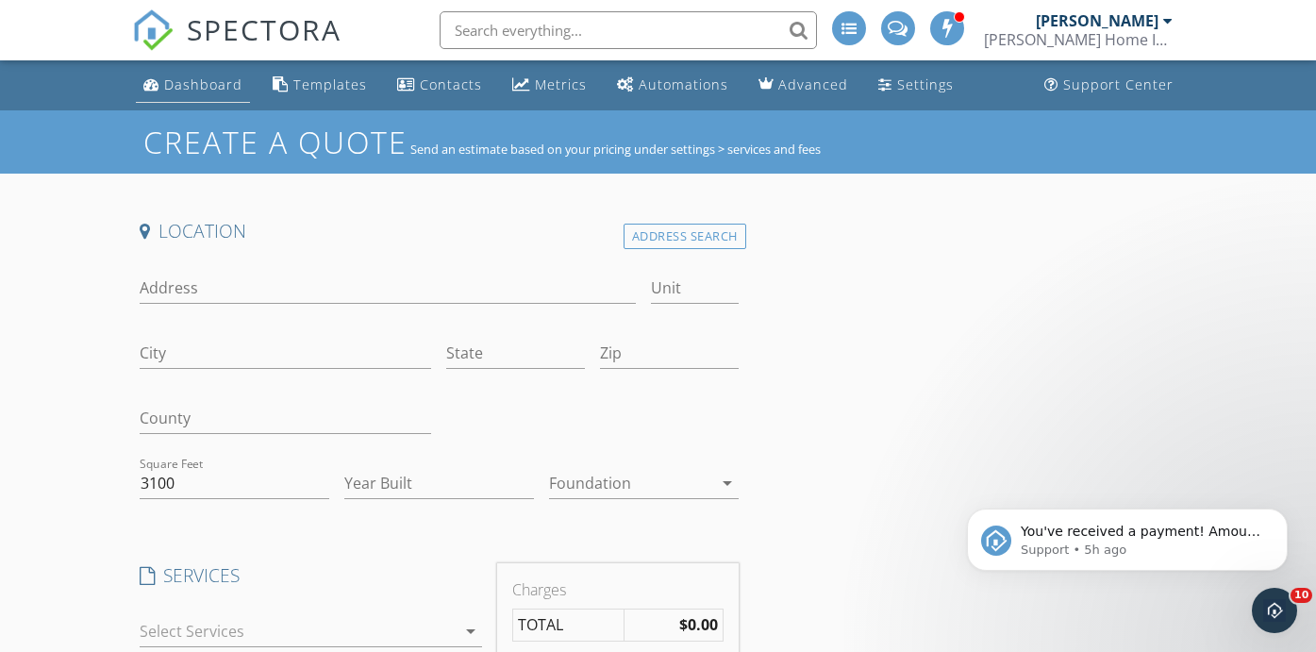
scroll to position [0, 0]
click at [189, 86] on div "Dashboard" at bounding box center [203, 84] width 78 height 18
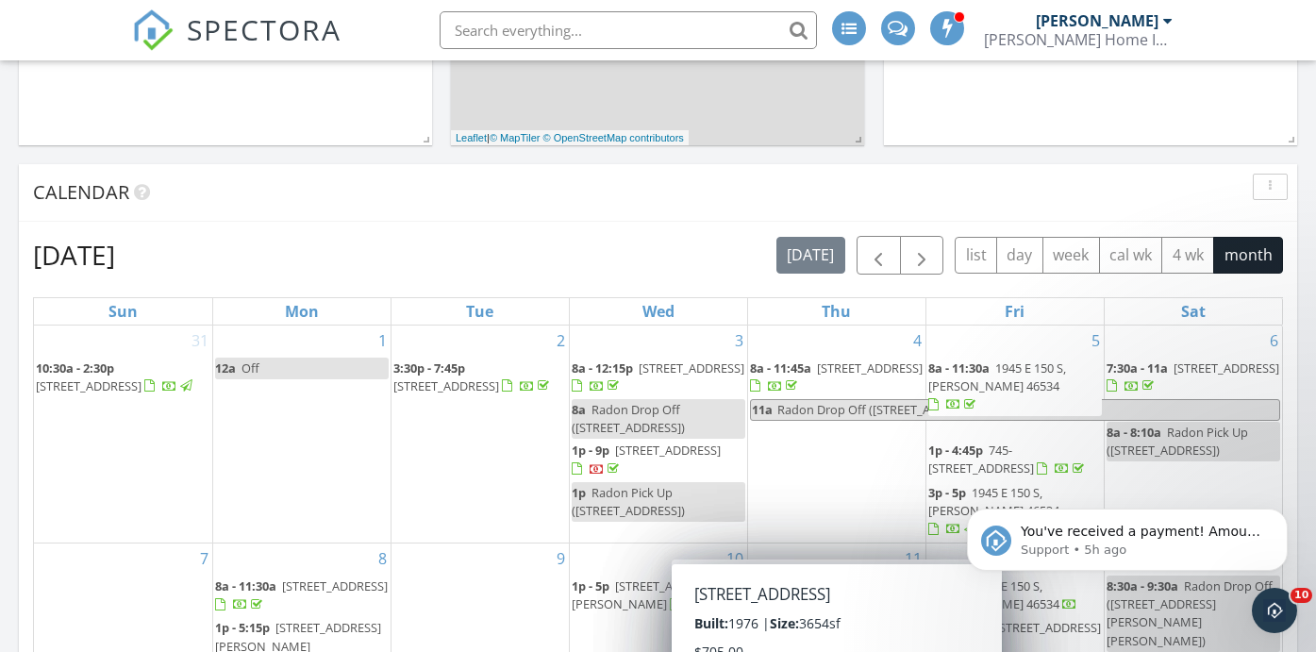
scroll to position [434, 0]
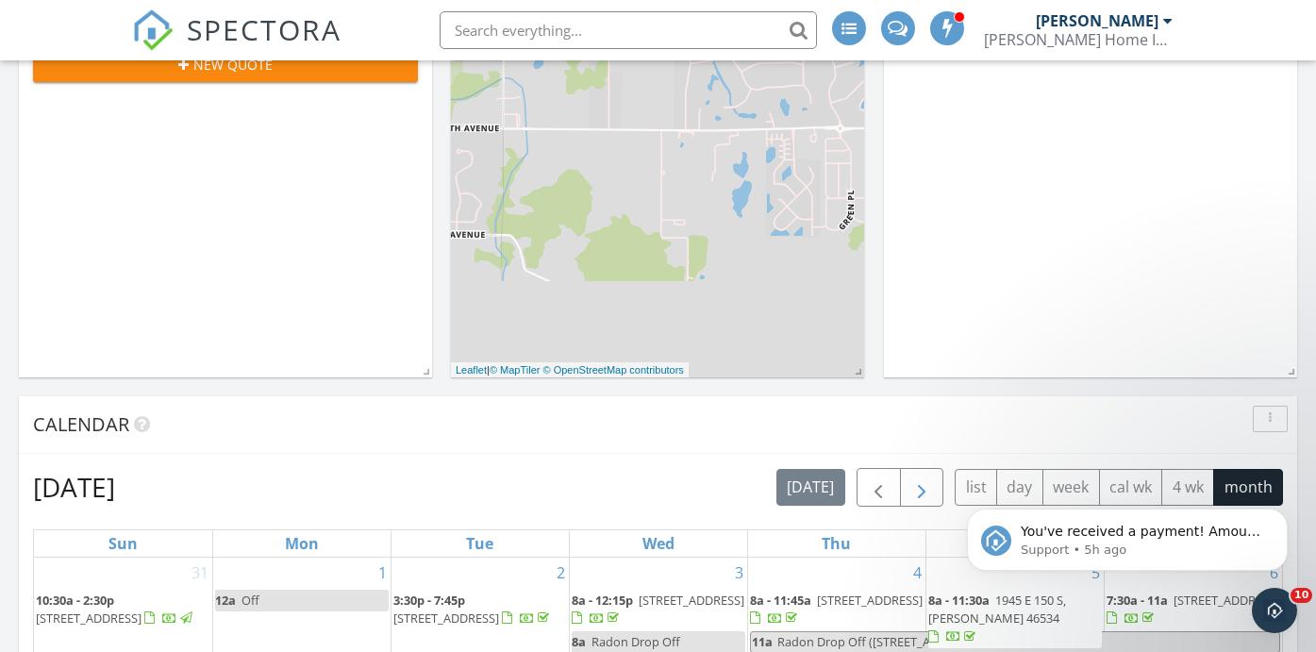
click at [921, 480] on span "button" at bounding box center [921, 487] width 23 height 23
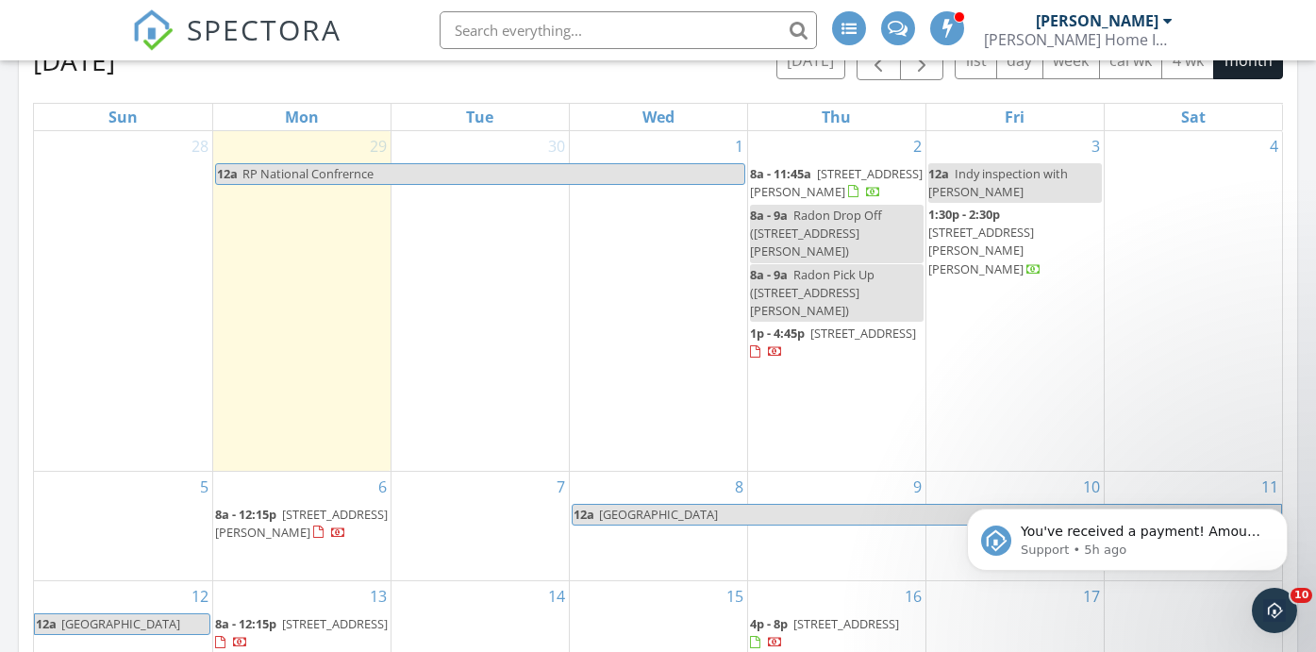
scroll to position [863, 0]
click at [314, 492] on div "6 8a - 12:15p 18783 Fleetwood St, Lowell 46356" at bounding box center [301, 523] width 177 height 109
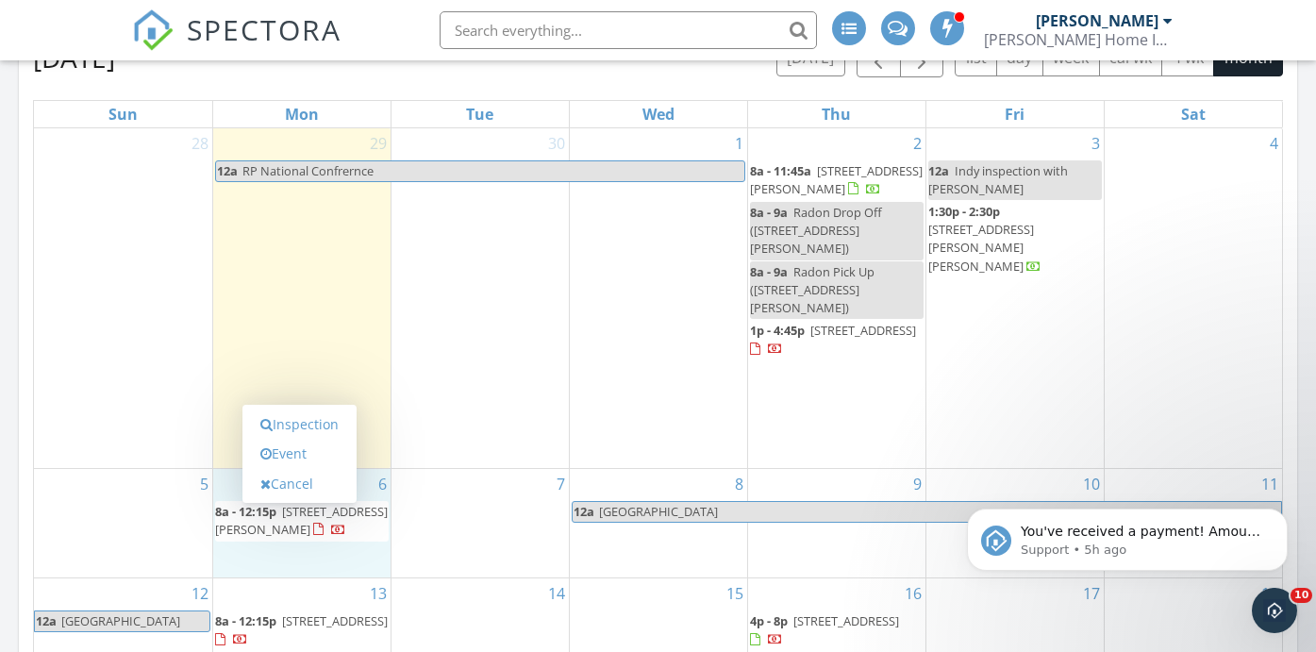
click at [178, 480] on div "5" at bounding box center [123, 523] width 178 height 109
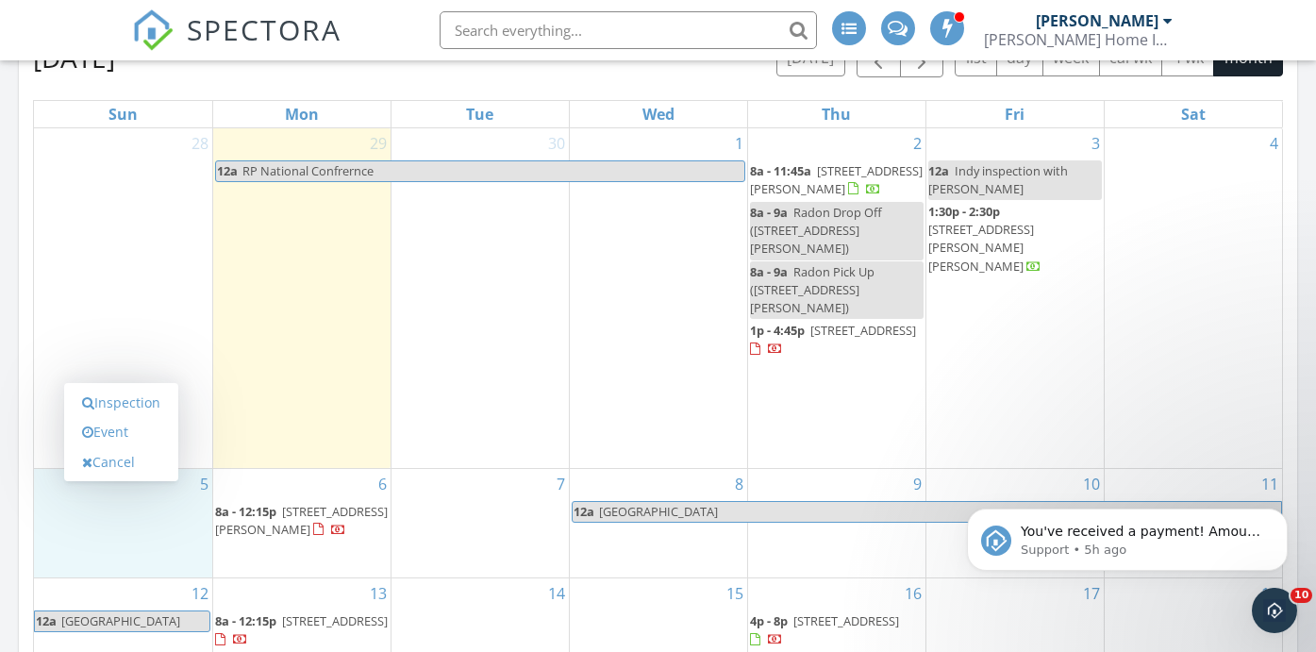
click at [295, 479] on div "6 8a - 12:15p 18783 Fleetwood St, Lowell 46356" at bounding box center [301, 523] width 177 height 109
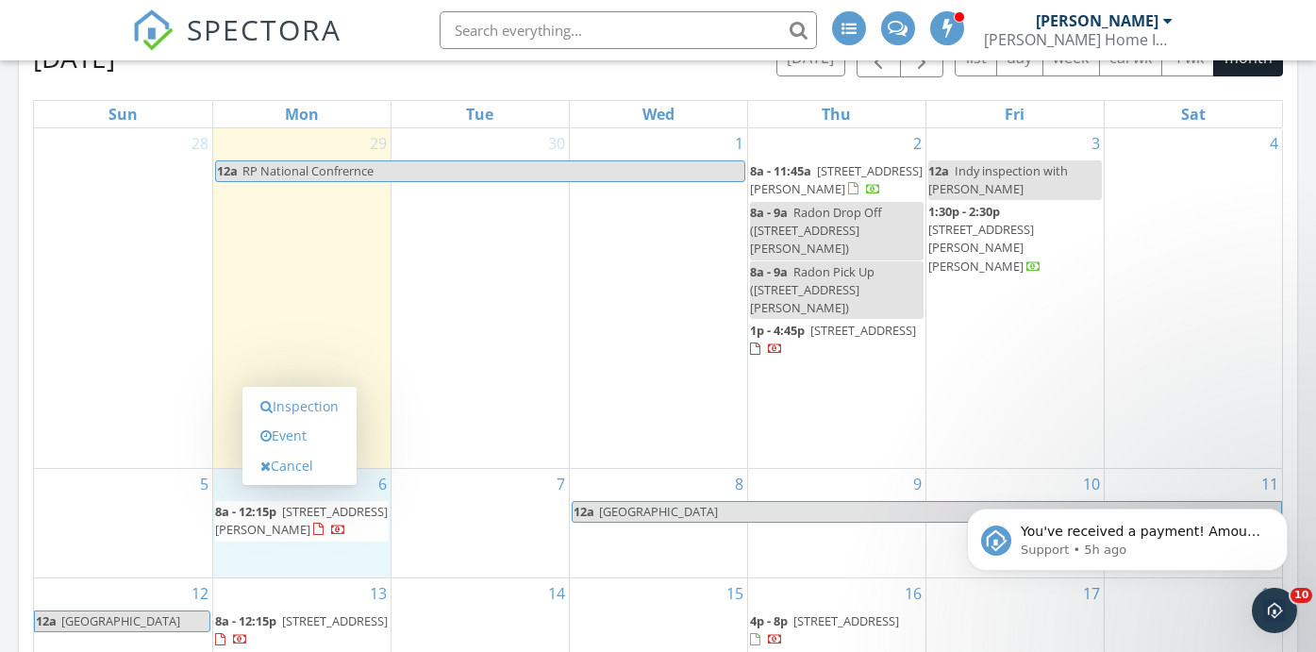
click at [171, 484] on div "5" at bounding box center [123, 523] width 178 height 109
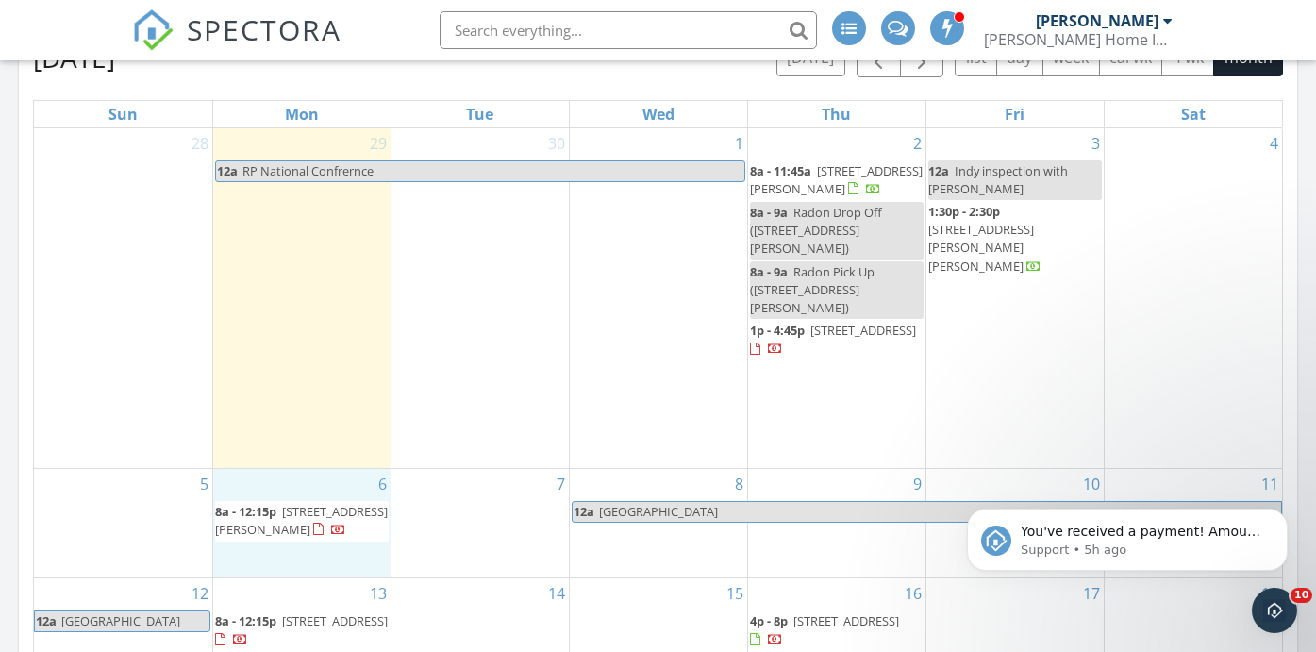
click at [277, 486] on div "6 8a - 12:15p 18783 Fleetwood St, Lowell 46356" at bounding box center [301, 523] width 177 height 109
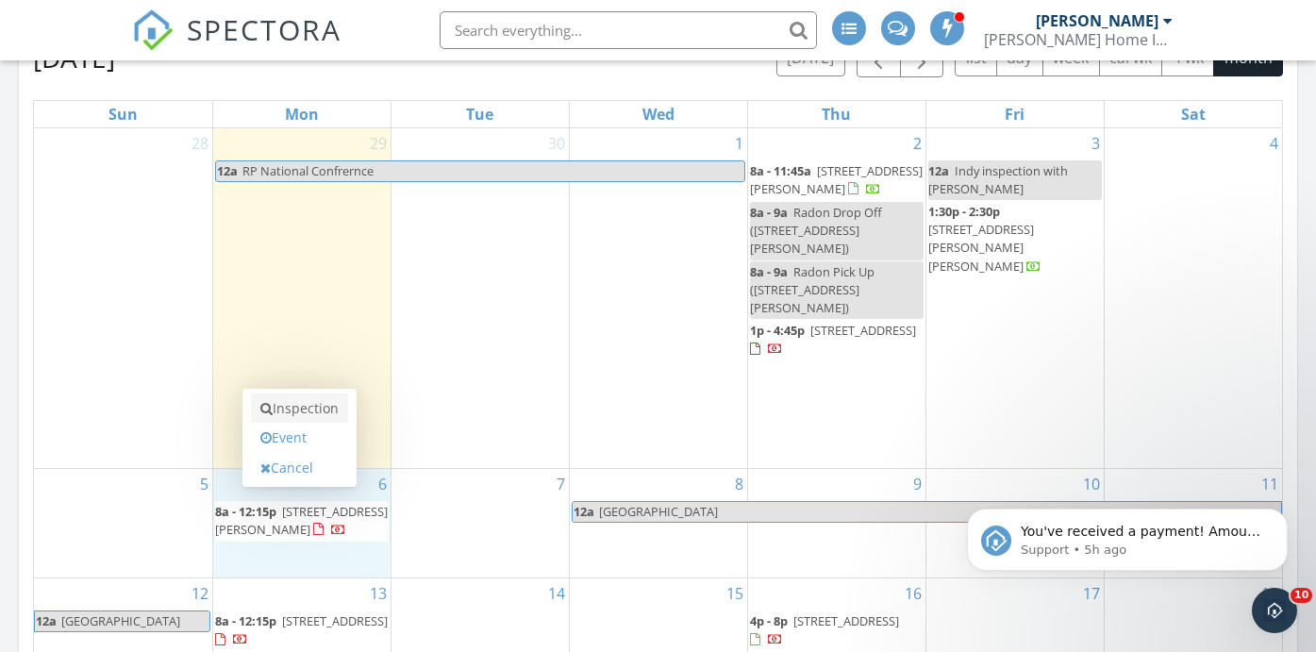
click at [299, 412] on link "Inspection" at bounding box center [299, 408] width 97 height 30
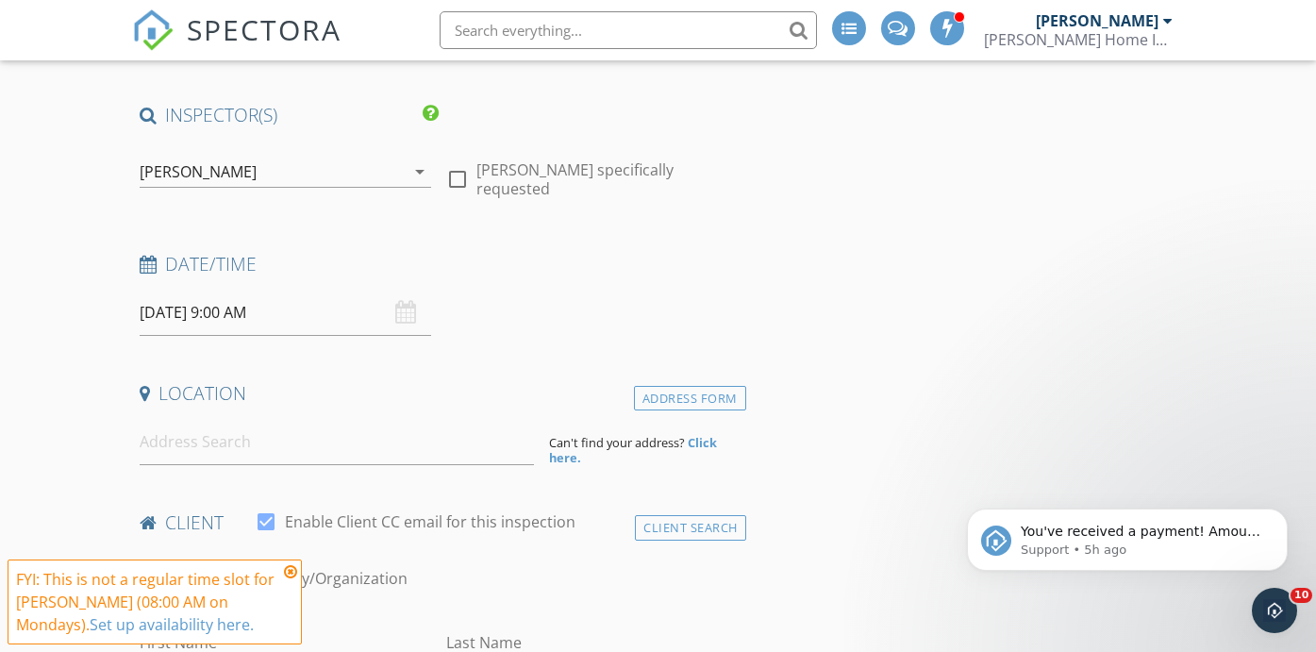
scroll to position [119, 0]
click at [283, 442] on input at bounding box center [337, 439] width 394 height 46
click at [675, 383] on div "Address Form" at bounding box center [690, 395] width 112 height 25
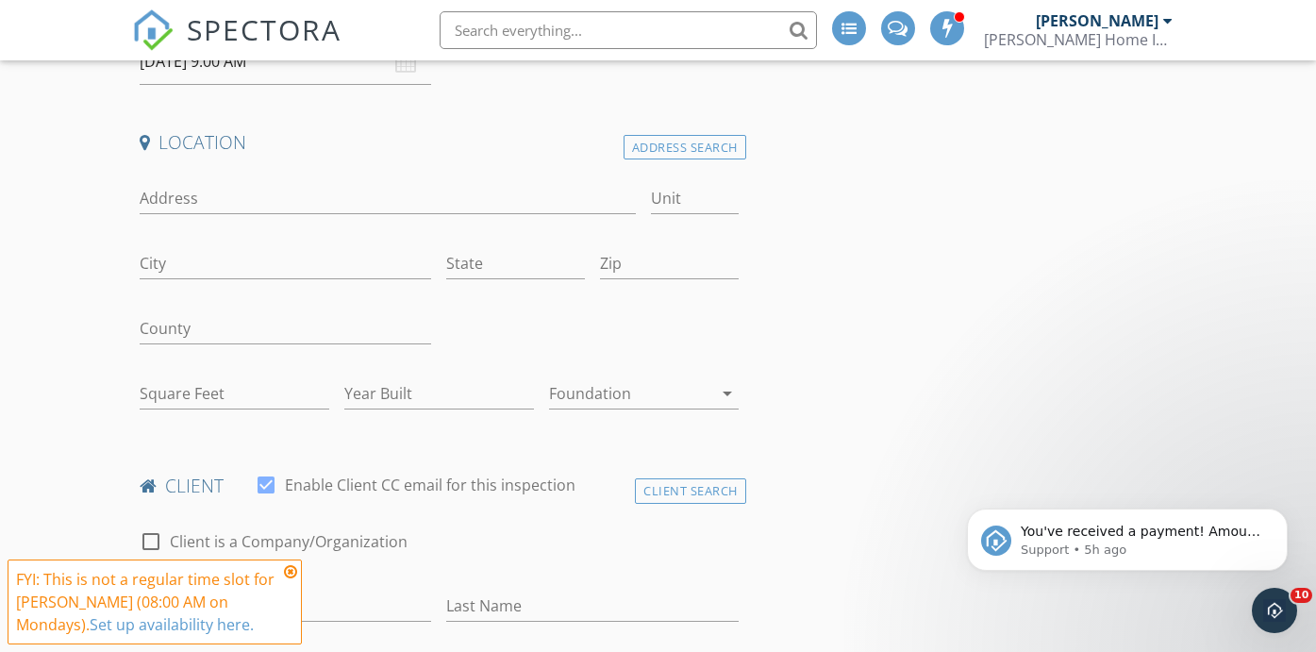
scroll to position [392, 0]
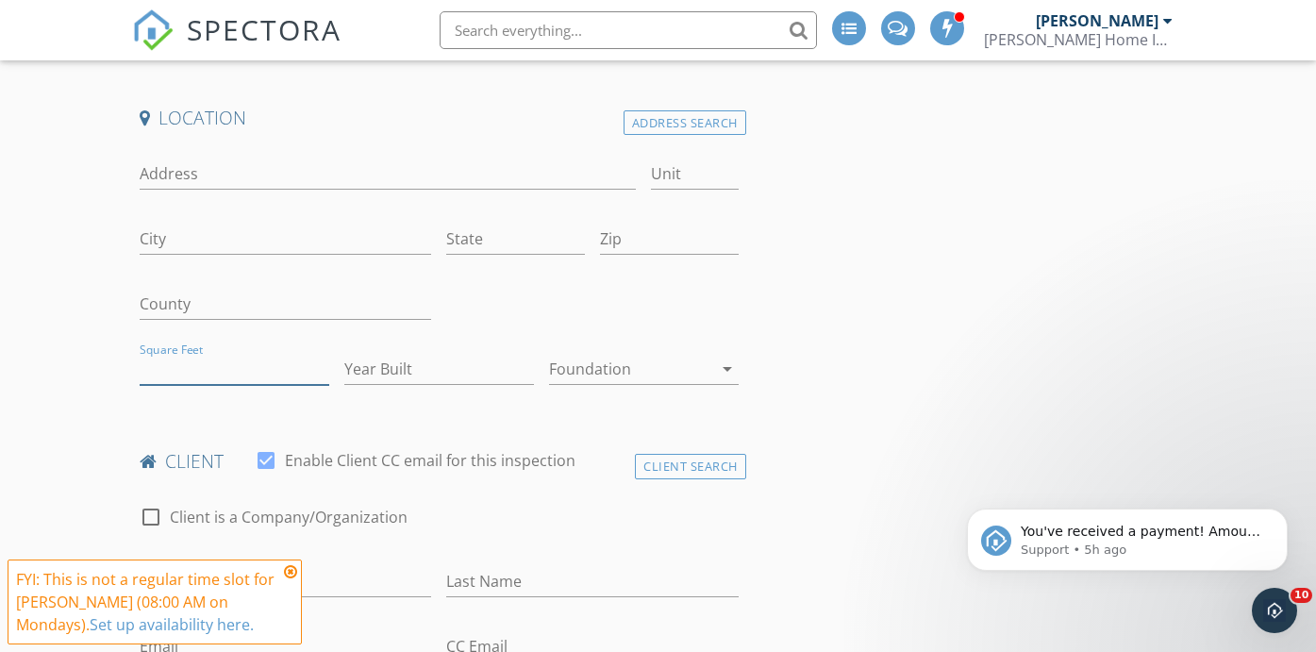
click at [167, 375] on input "Square Feet" at bounding box center [235, 369] width 190 height 31
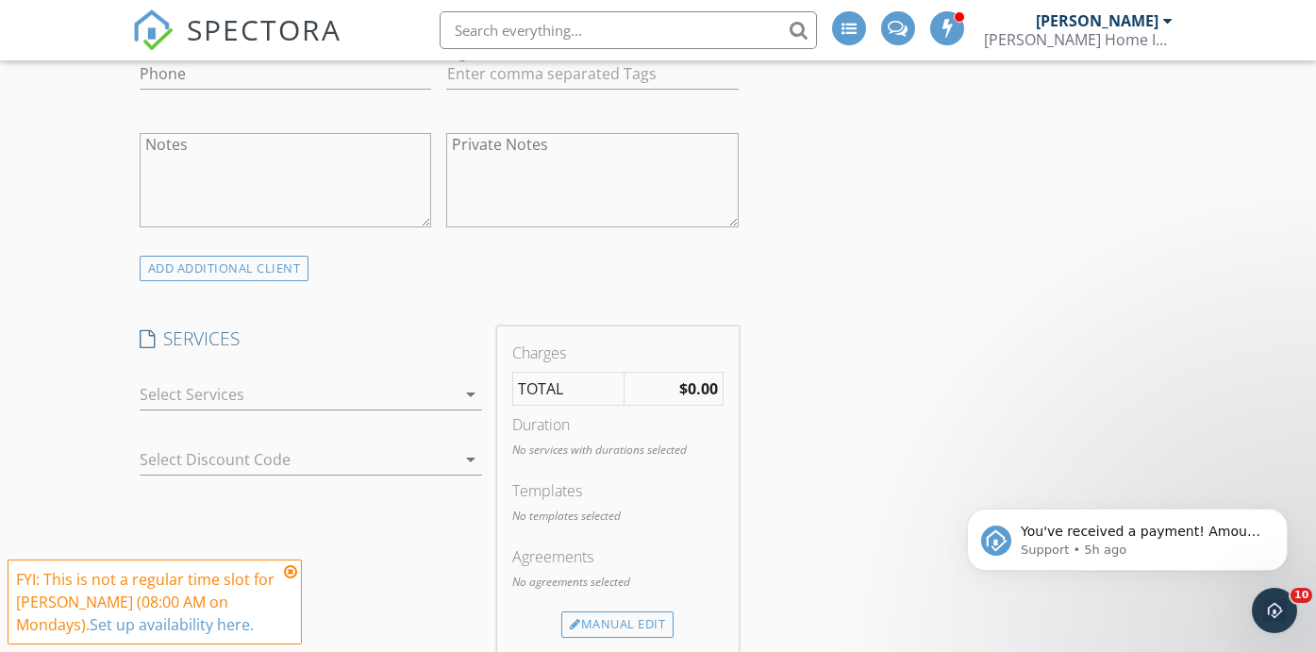
scroll to position [1030, 0]
type input "2600"
click at [429, 406] on div "arrow_drop_down" at bounding box center [311, 393] width 343 height 31
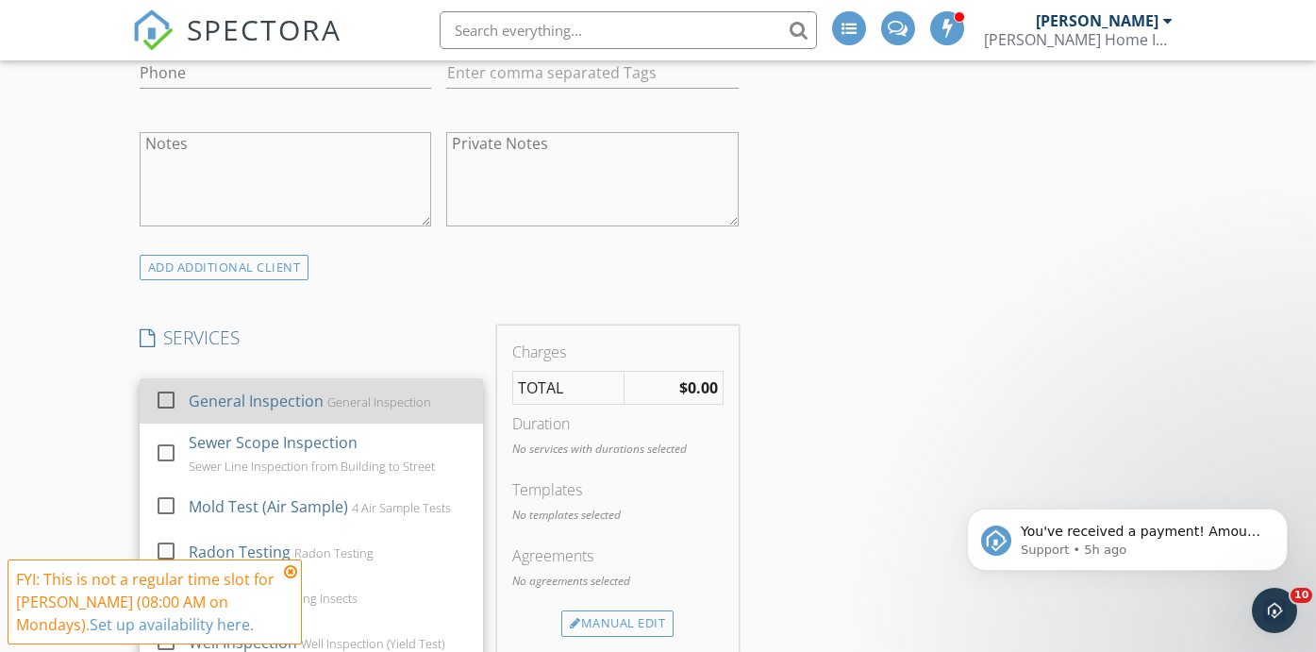
click at [428, 401] on div "General Inspection" at bounding box center [378, 401] width 104 height 15
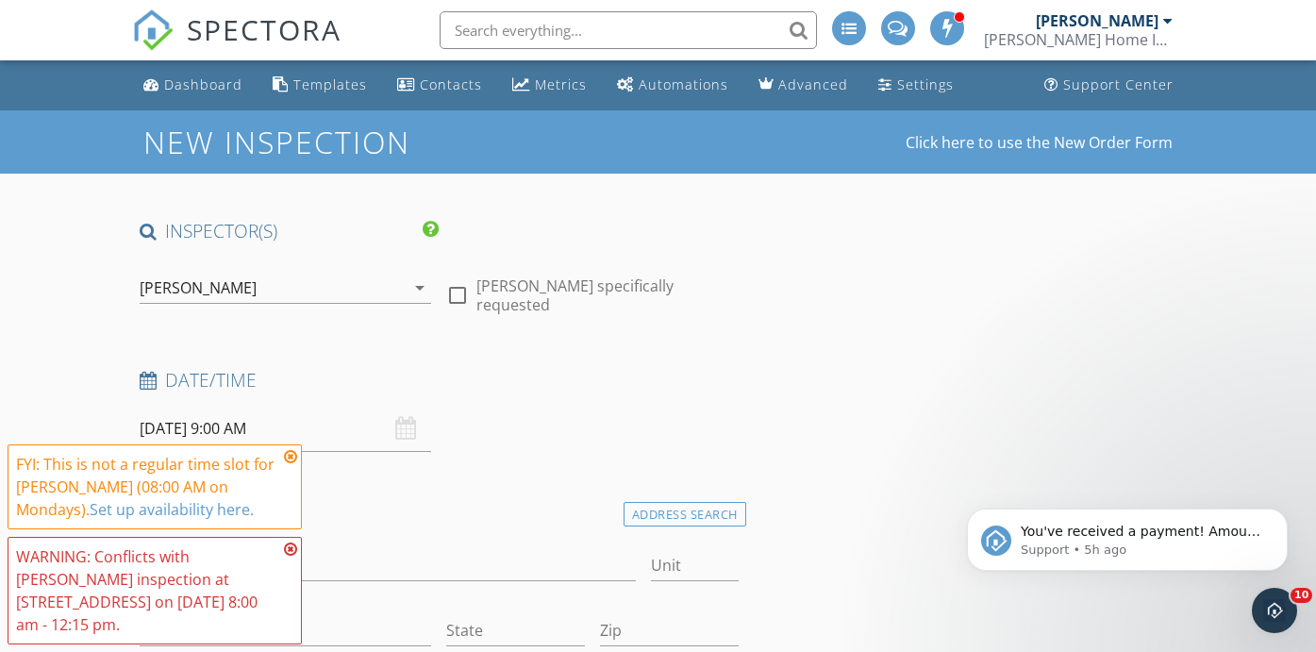
scroll to position [0, 0]
click at [172, 83] on div "Dashboard" at bounding box center [203, 84] width 78 height 18
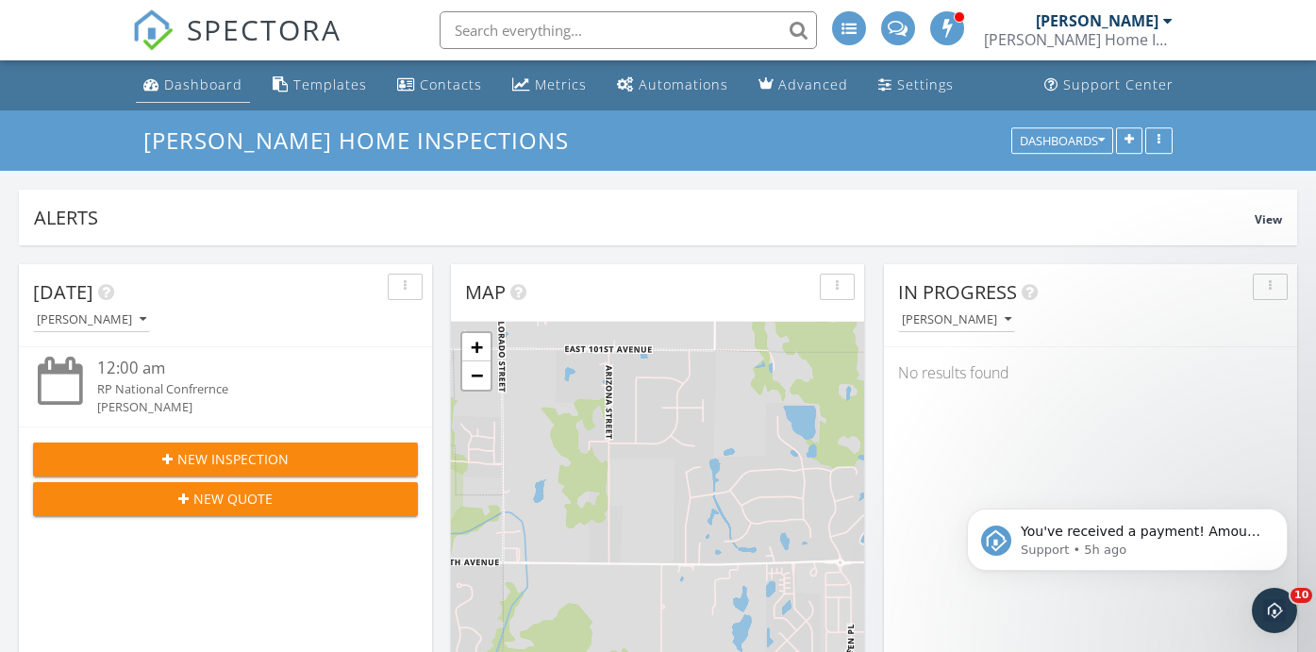
click at [225, 91] on div "Dashboard" at bounding box center [203, 84] width 78 height 18
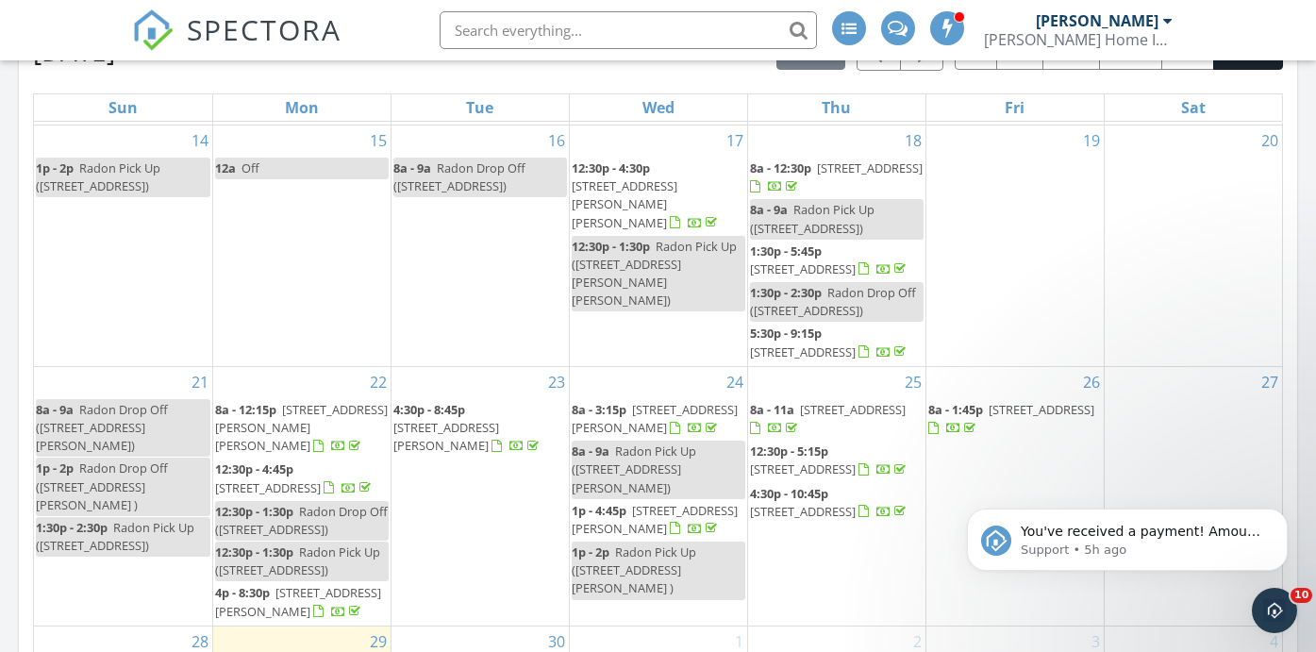
scroll to position [478, 0]
